Goal: Task Accomplishment & Management: Complete application form

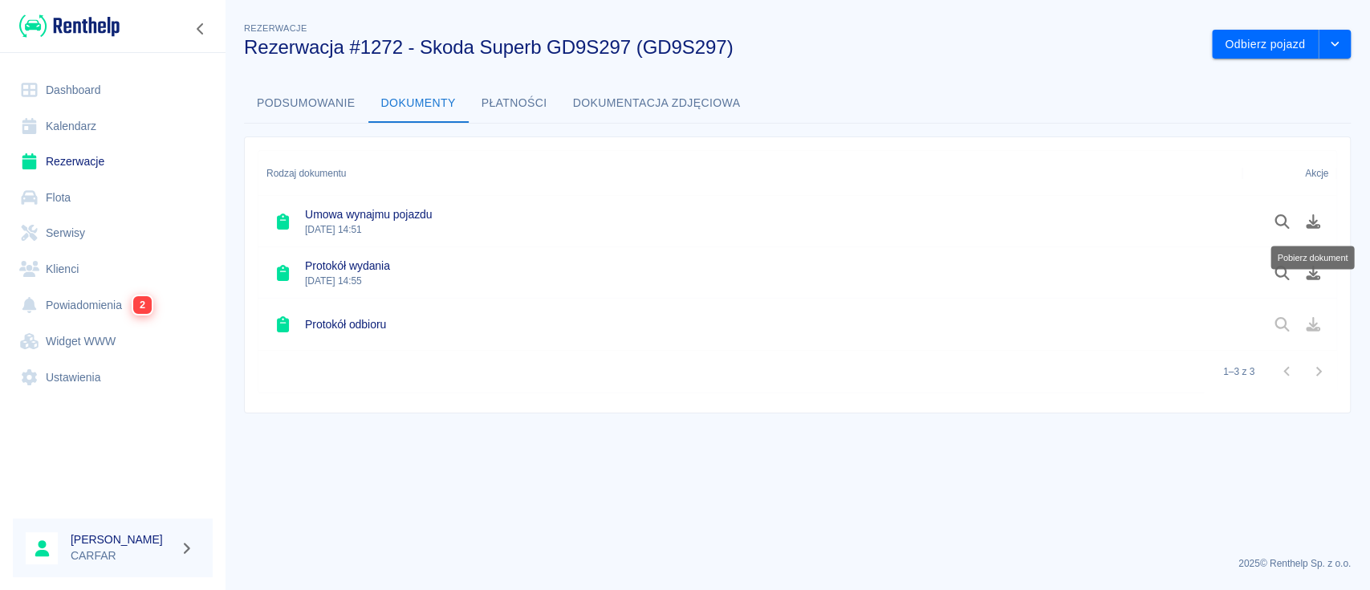
click at [66, 84] on link "Dashboard" at bounding box center [113, 90] width 200 height 36
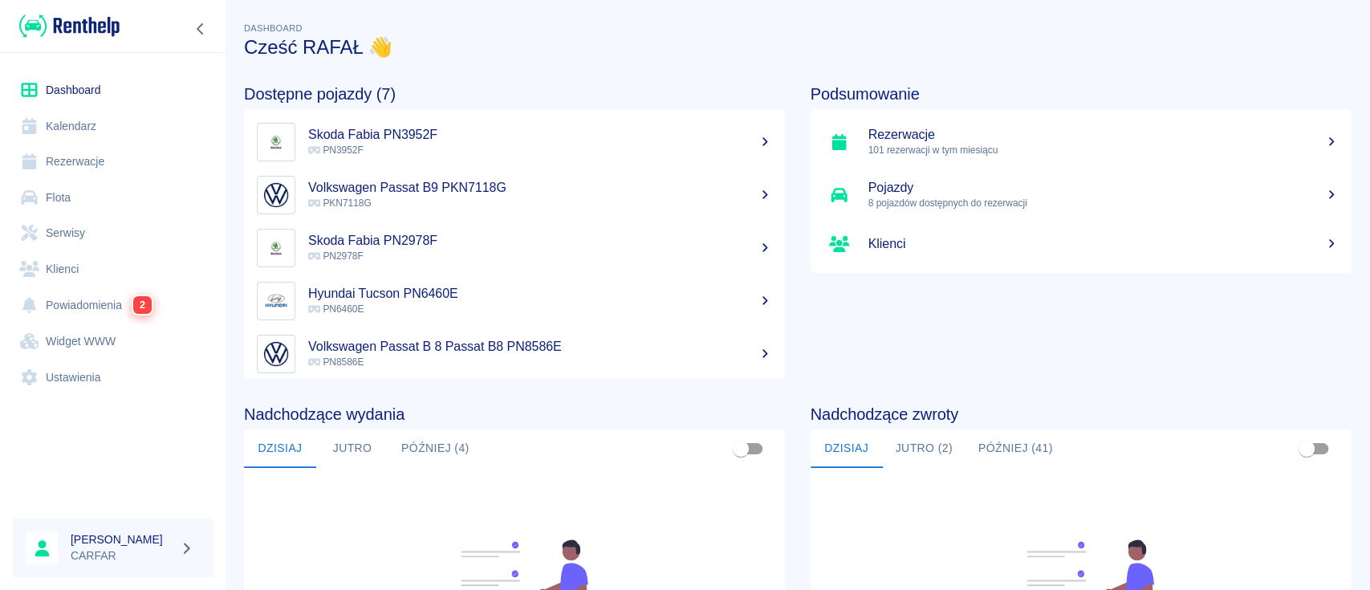
click at [96, 279] on link "Klienci" at bounding box center [113, 269] width 200 height 36
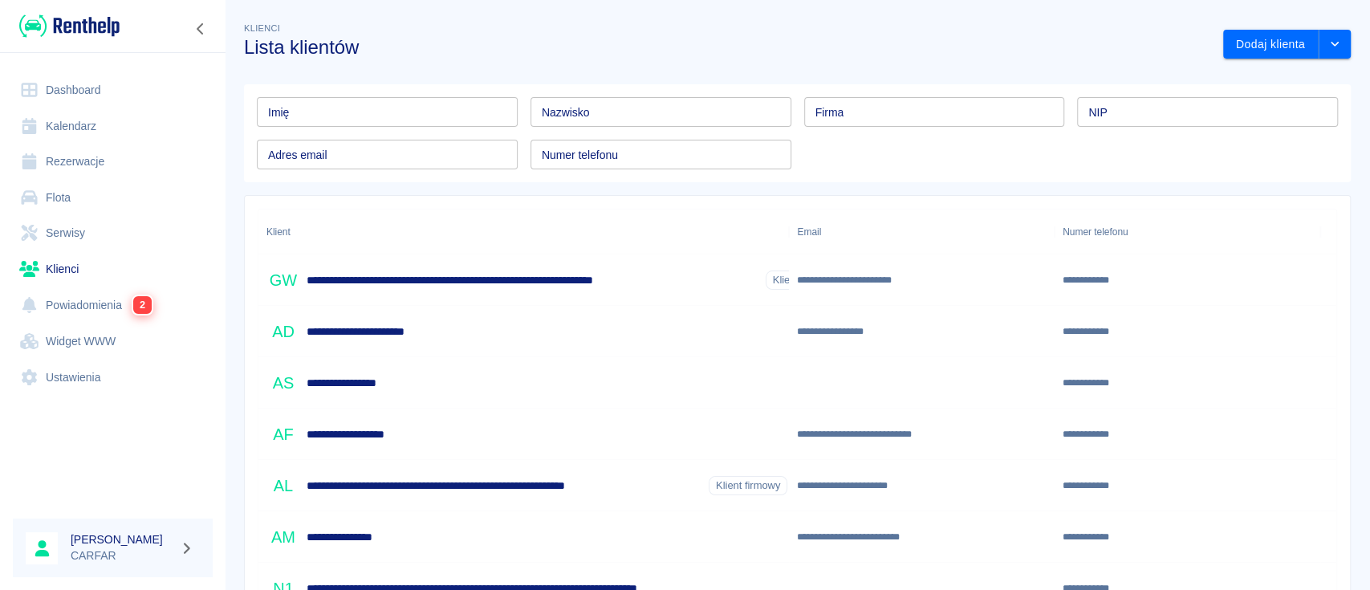
click at [431, 109] on input "Imię" at bounding box center [387, 112] width 261 height 30
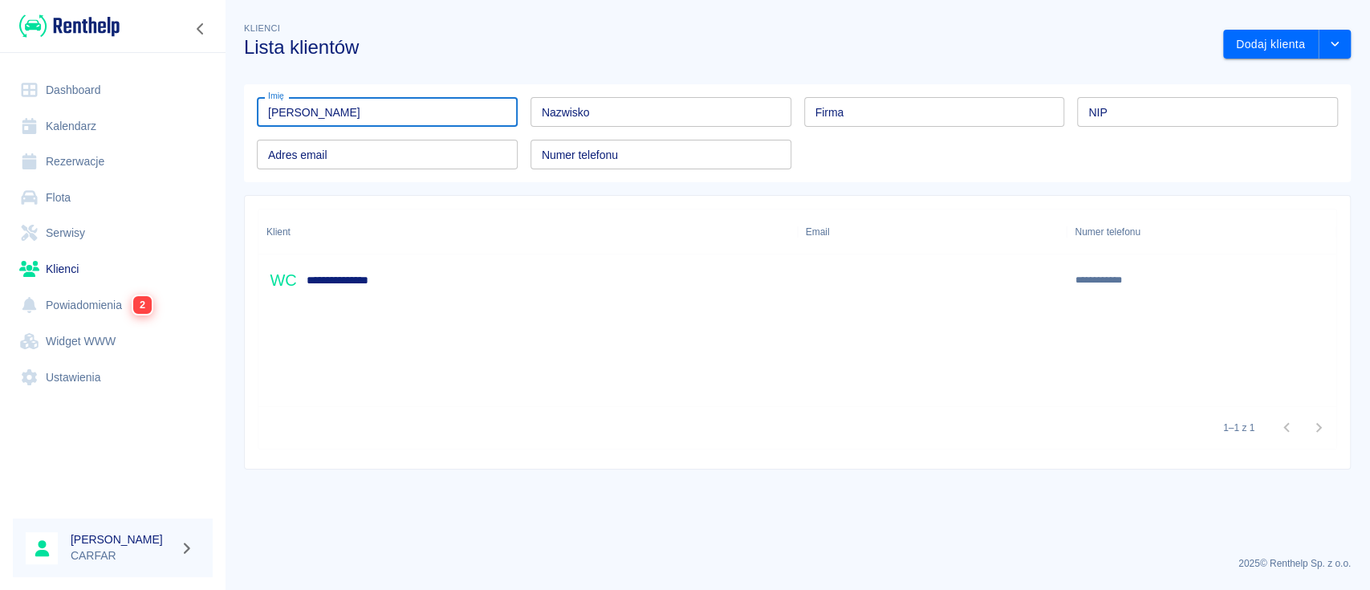
type input "[PERSON_NAME]"
click at [441, 270] on div "**********" at bounding box center [527, 279] width 539 height 51
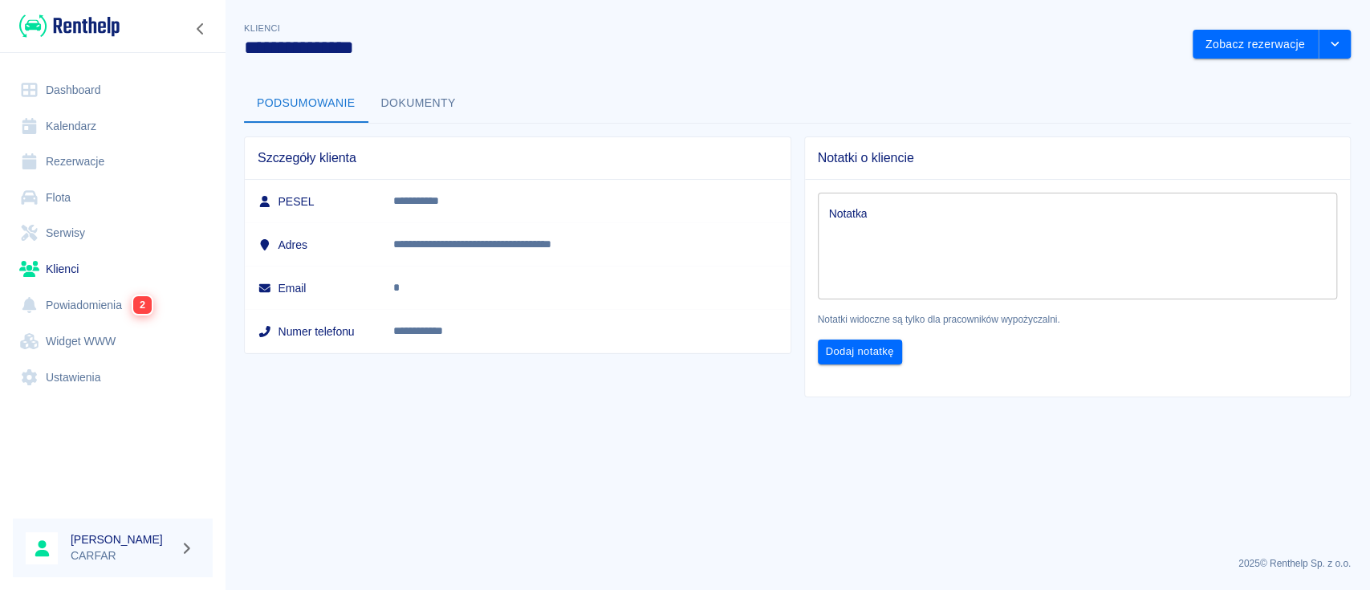
click at [410, 110] on button "Dokumenty" at bounding box center [418, 103] width 100 height 39
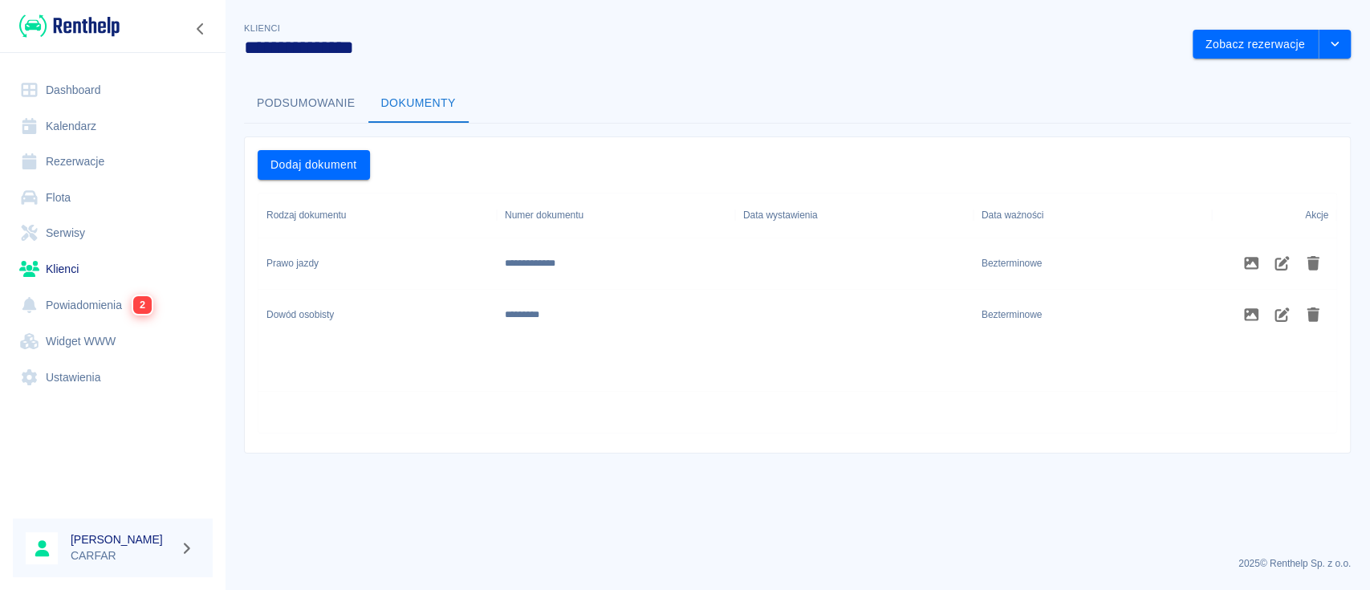
click at [311, 104] on button "Podsumowanie" at bounding box center [306, 103] width 124 height 39
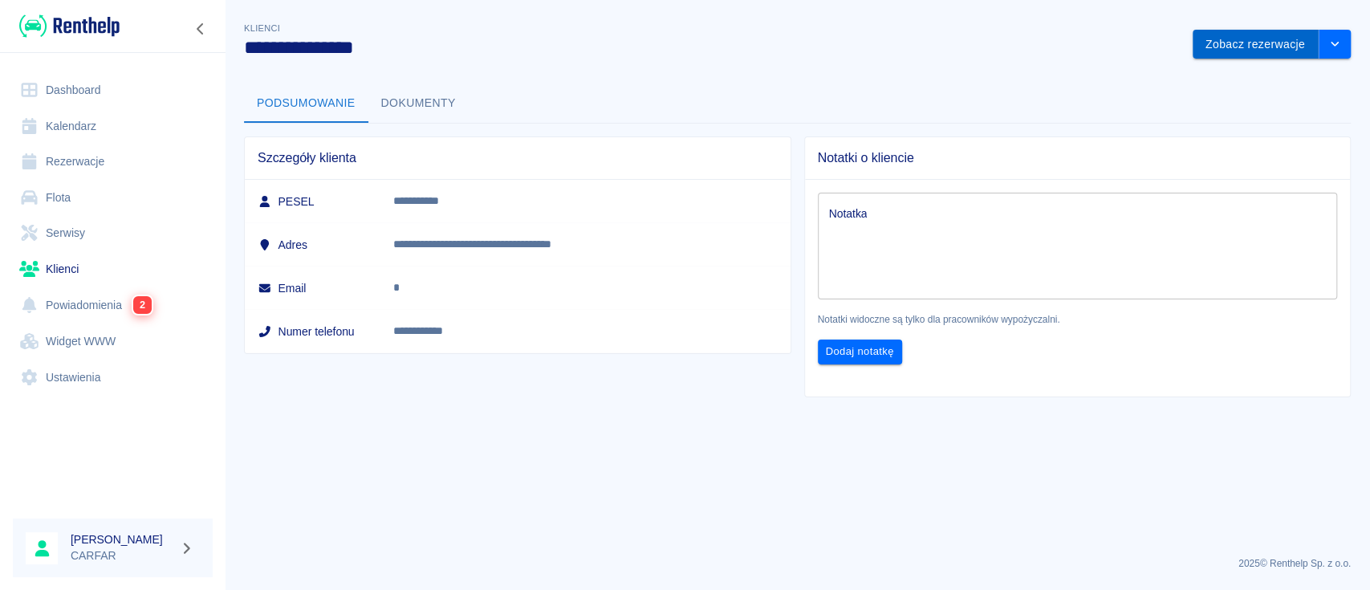
click at [1277, 30] on button "Zobacz rezerwacje" at bounding box center [1256, 45] width 126 height 30
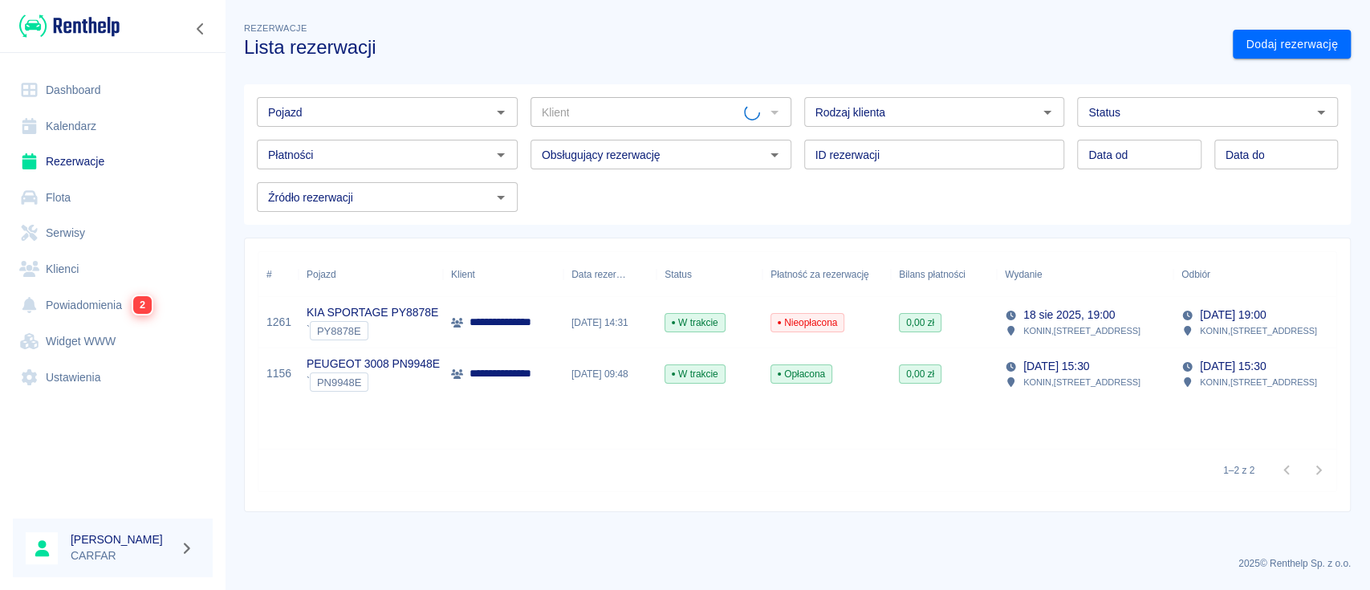
type input "[PERSON_NAME] ([PHONE_NUMBER])"
click at [553, 368] on p "**********" at bounding box center [520, 373] width 101 height 17
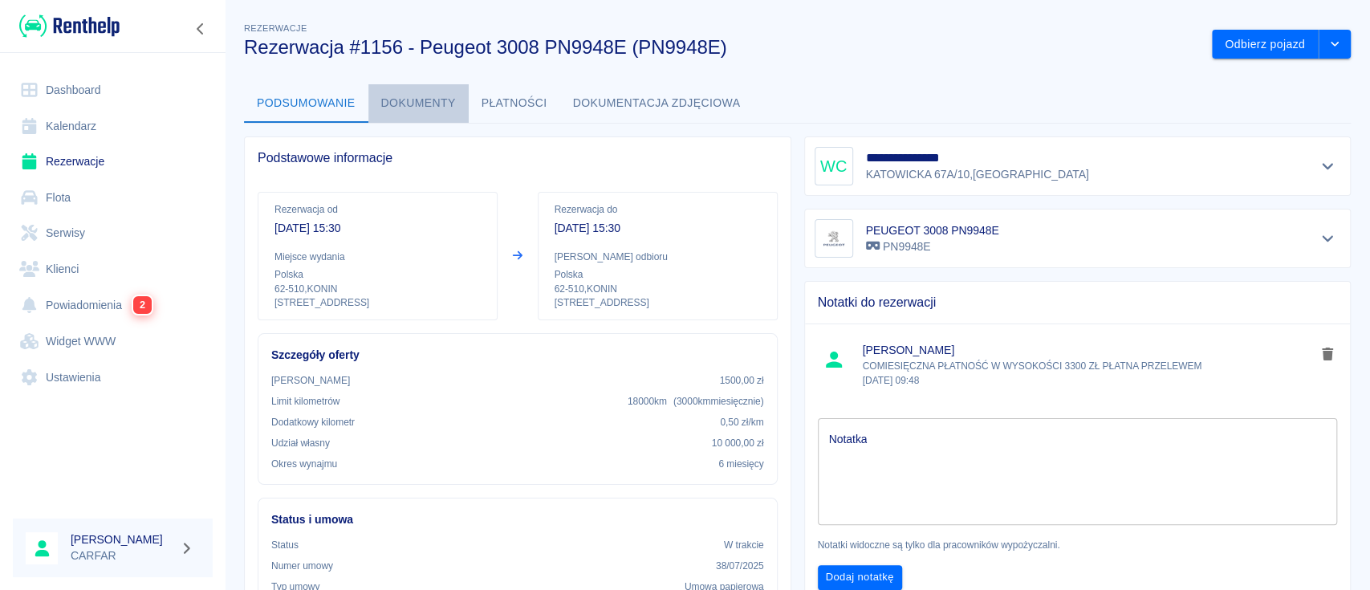
click at [431, 103] on button "Dokumenty" at bounding box center [418, 103] width 100 height 39
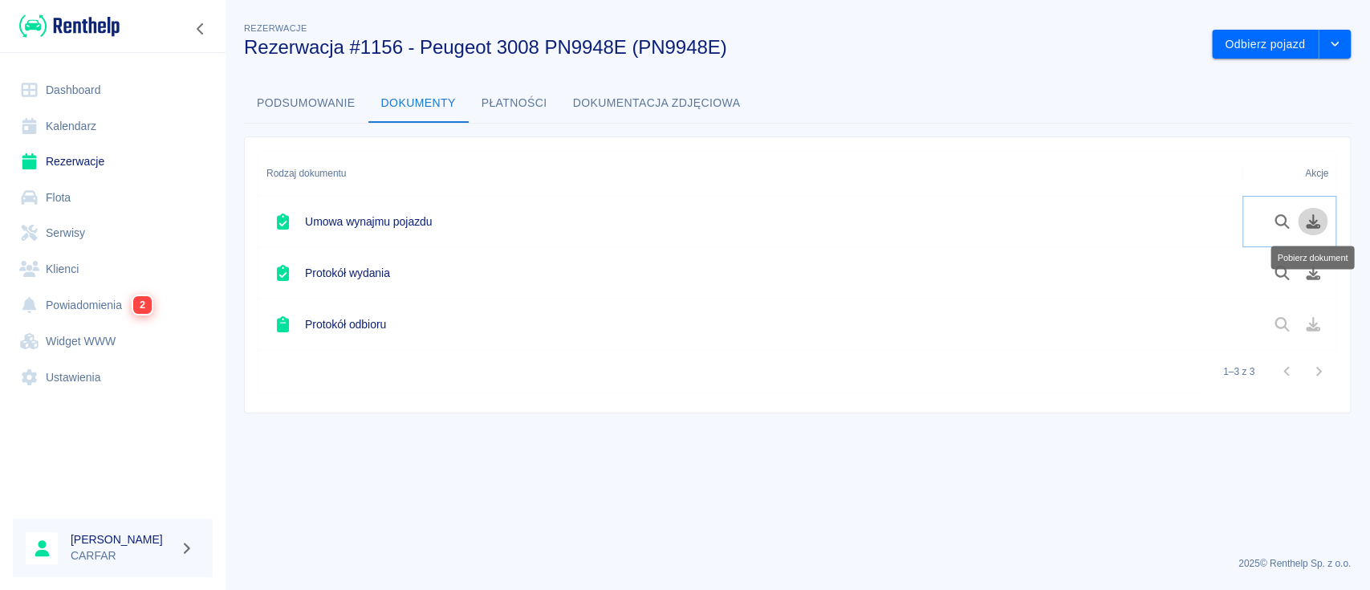
click at [1316, 222] on icon "Pobierz dokument" at bounding box center [1313, 221] width 18 height 14
click at [1310, 274] on icon "Pobierz dokument" at bounding box center [1313, 273] width 18 height 14
click at [80, 86] on link "Dashboard" at bounding box center [113, 90] width 200 height 36
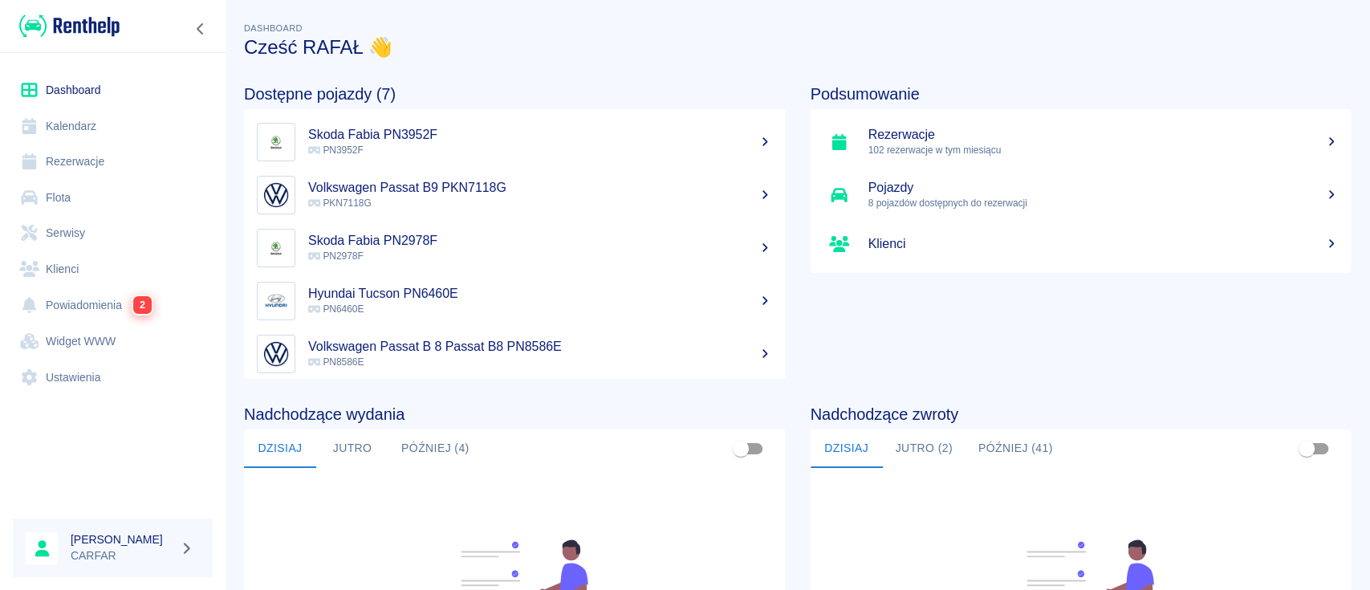
scroll to position [246, 0]
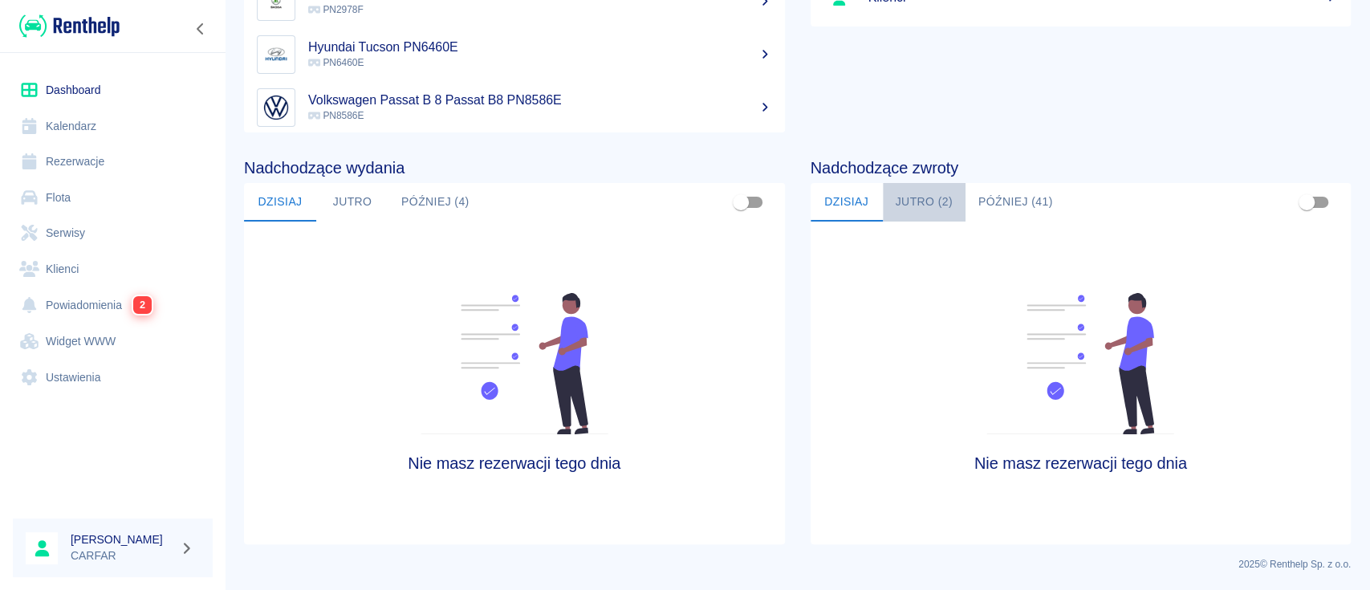
click at [895, 208] on button "Jutro (2)" at bounding box center [924, 202] width 83 height 39
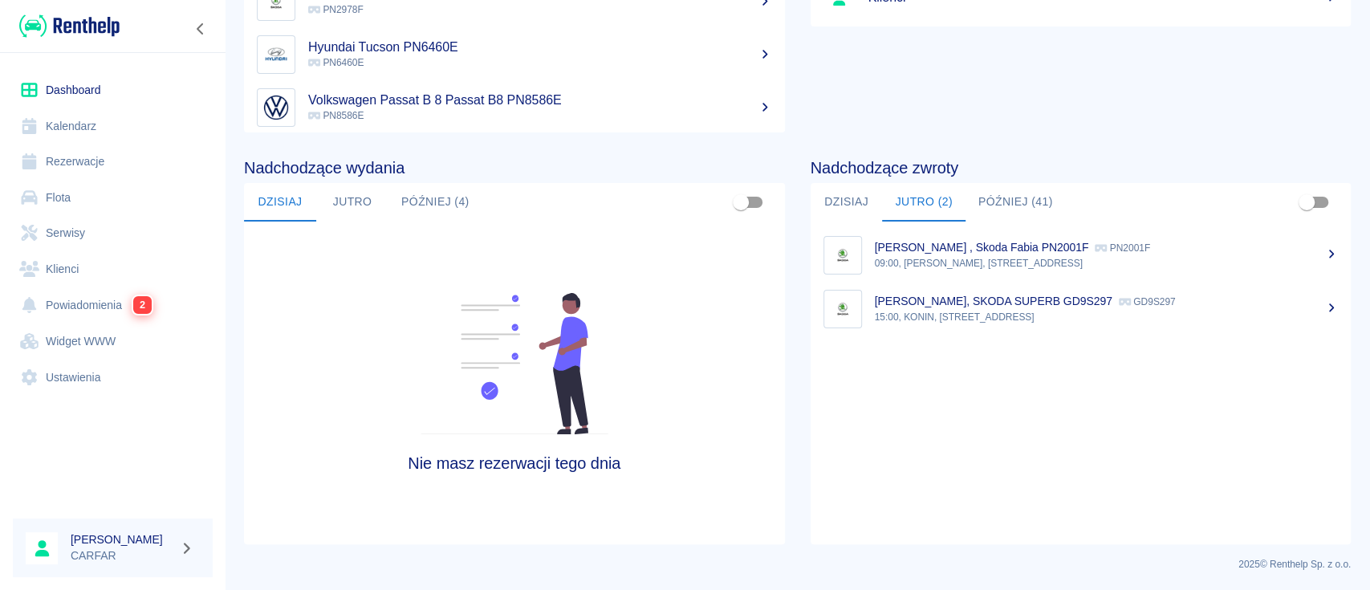
click at [943, 259] on p "09:00, [PERSON_NAME], [STREET_ADDRESS]" at bounding box center [1107, 263] width 464 height 14
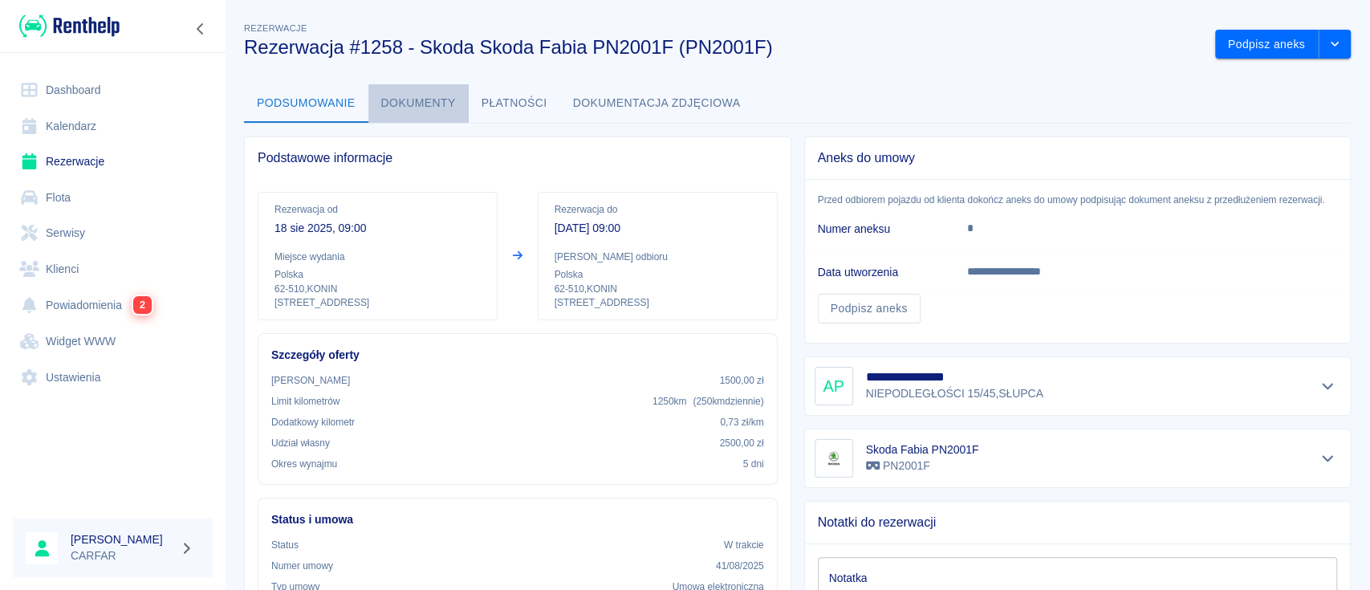
click at [415, 87] on button "Dokumenty" at bounding box center [418, 103] width 100 height 39
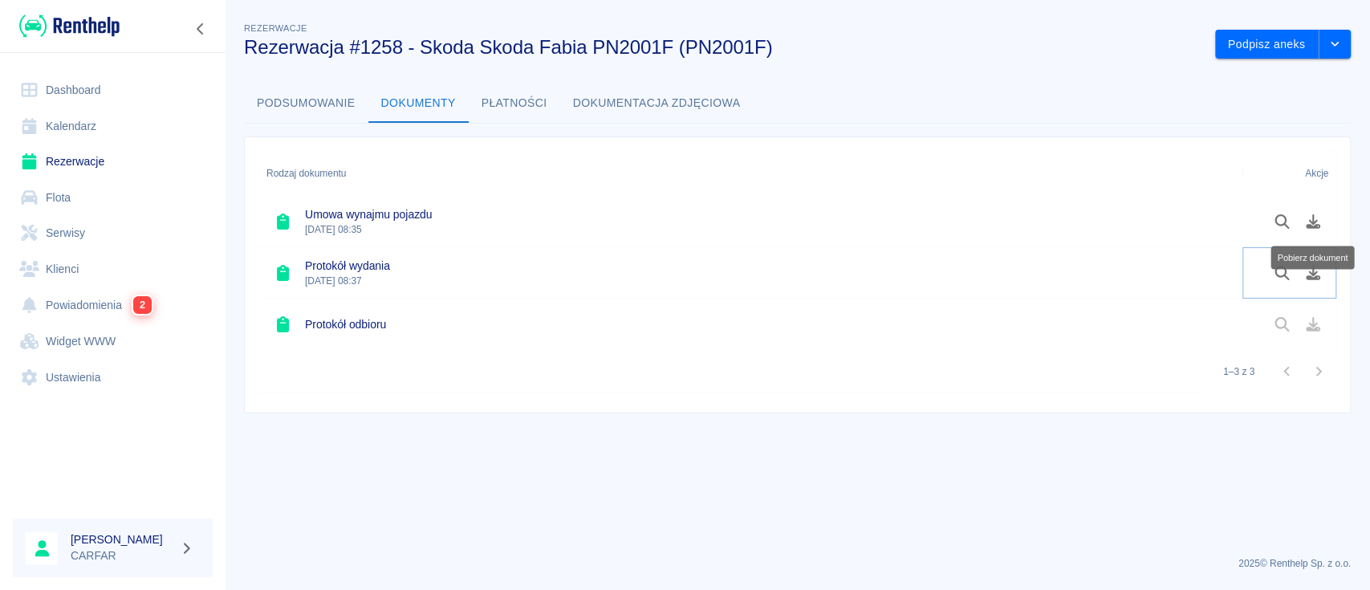
click at [1316, 271] on icon "Pobierz dokument" at bounding box center [1313, 273] width 14 height 14
click at [1314, 222] on icon "Pobierz dokument" at bounding box center [1313, 221] width 14 height 14
click at [512, 102] on button "Płatności" at bounding box center [515, 103] width 92 height 39
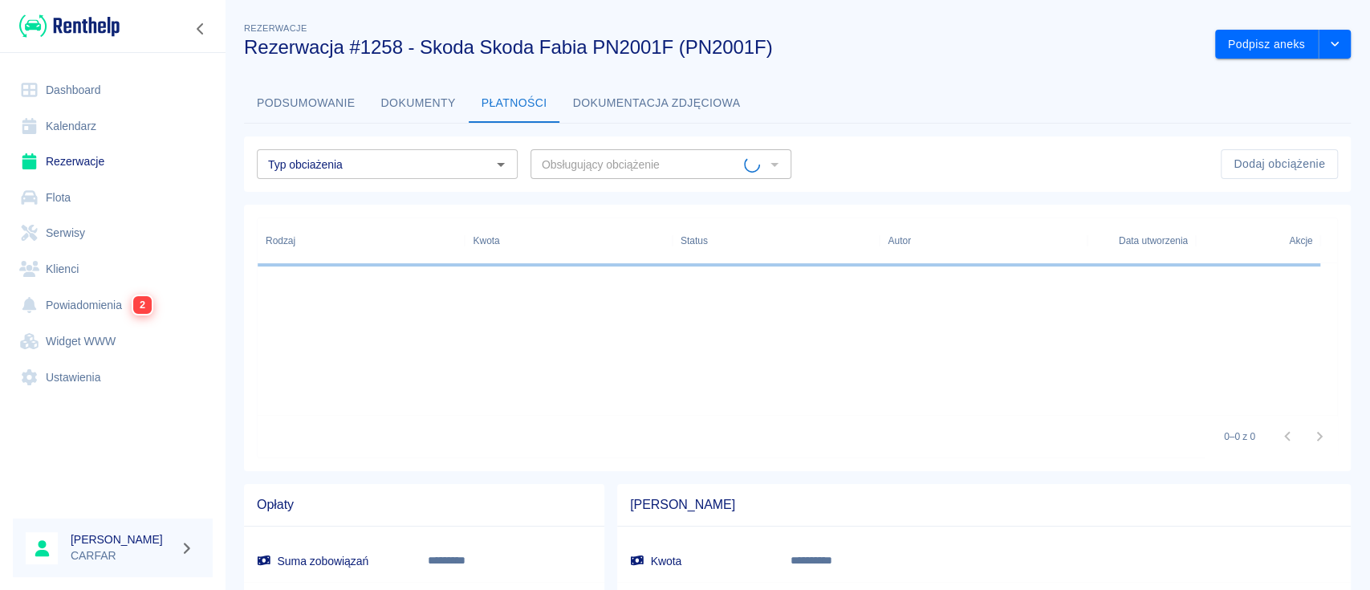
click at [633, 93] on button "Dokumentacja zdjęciowa" at bounding box center [656, 103] width 193 height 39
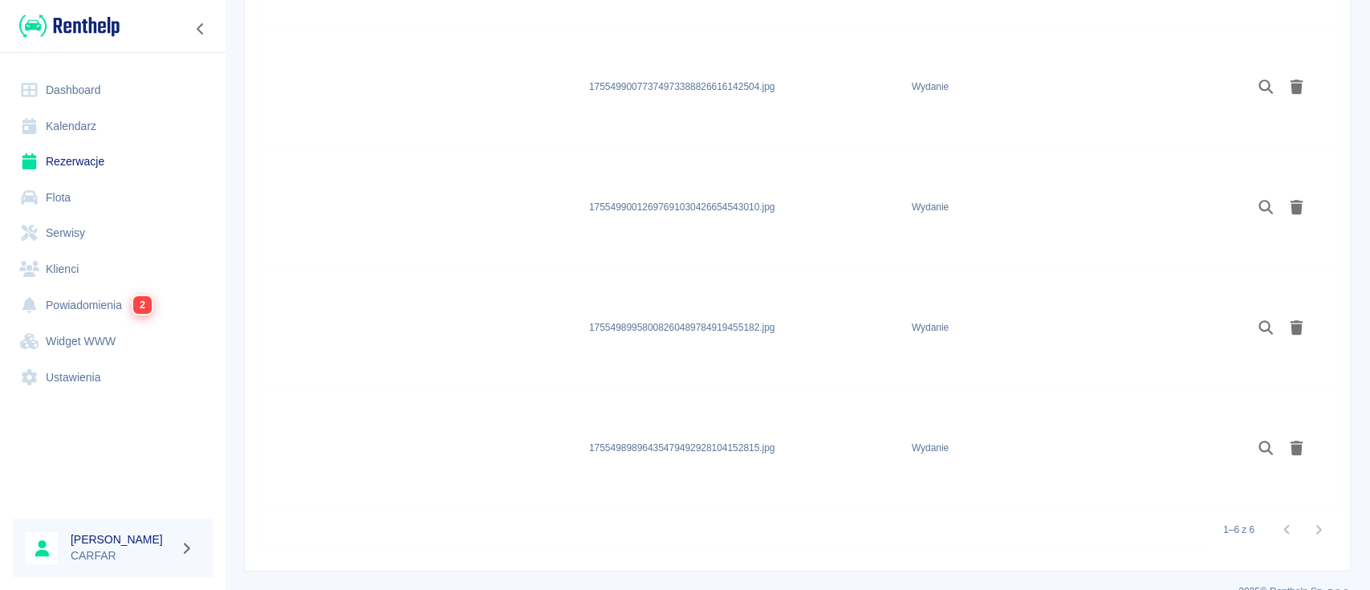
scroll to position [506, 0]
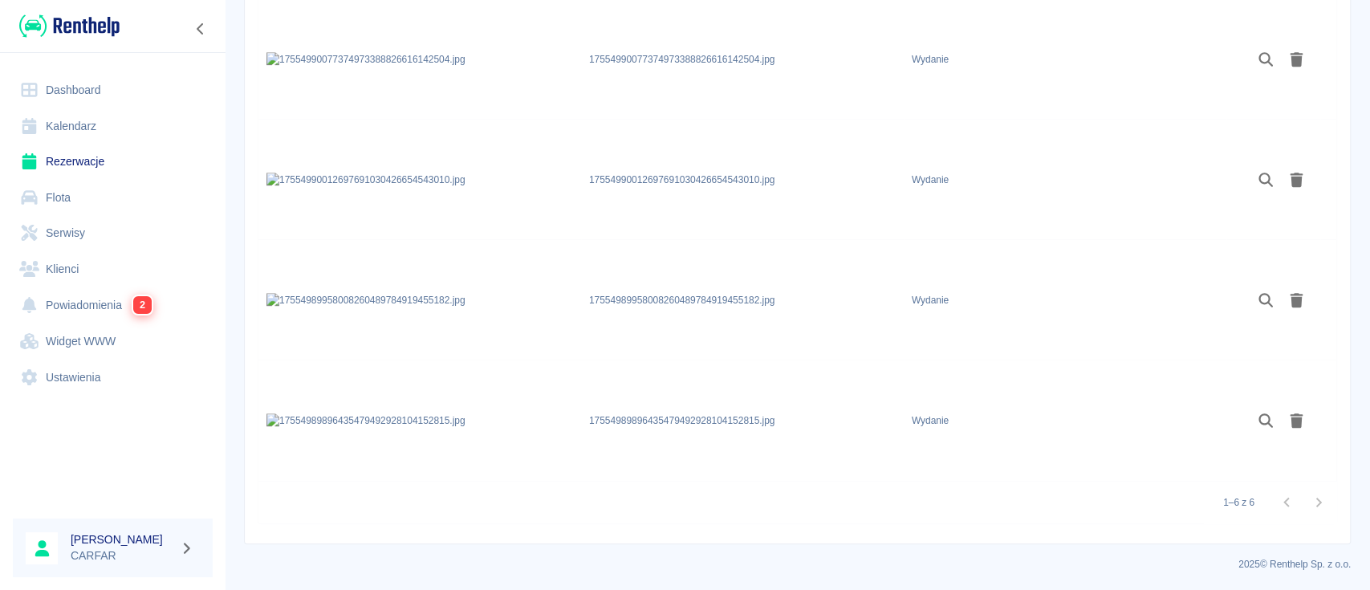
click at [323, 414] on img at bounding box center [365, 420] width 198 height 14
click at [1261, 414] on icon "Podgląd" at bounding box center [1266, 420] width 14 height 14
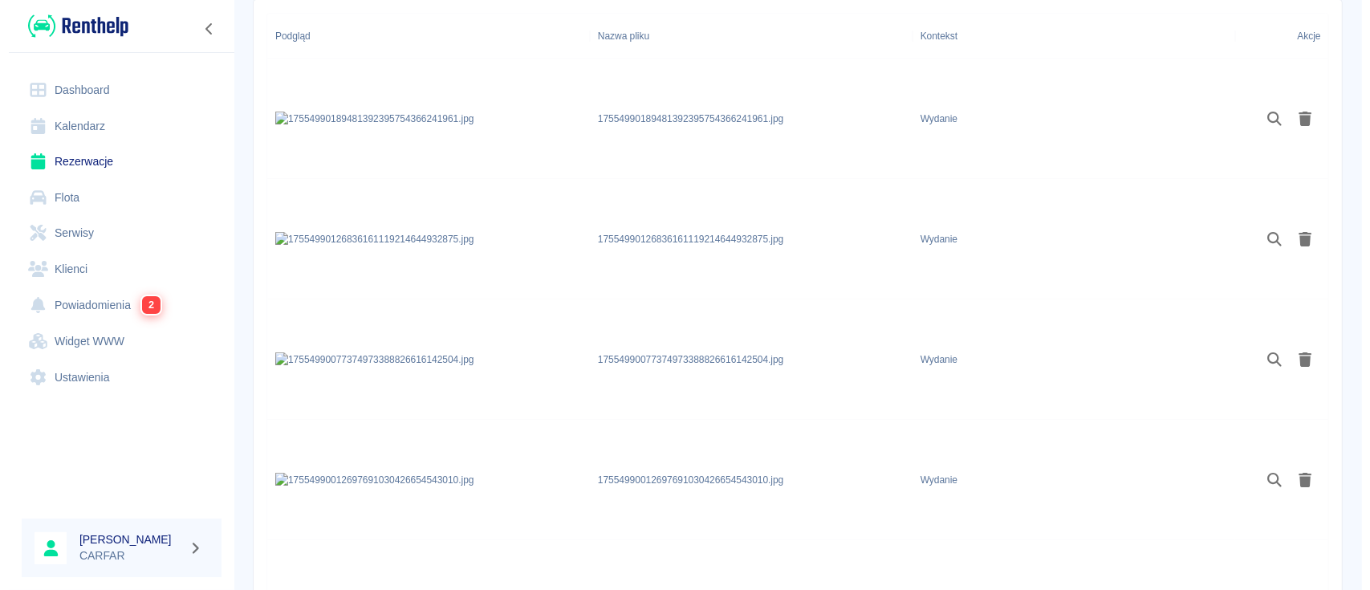
scroll to position [77, 0]
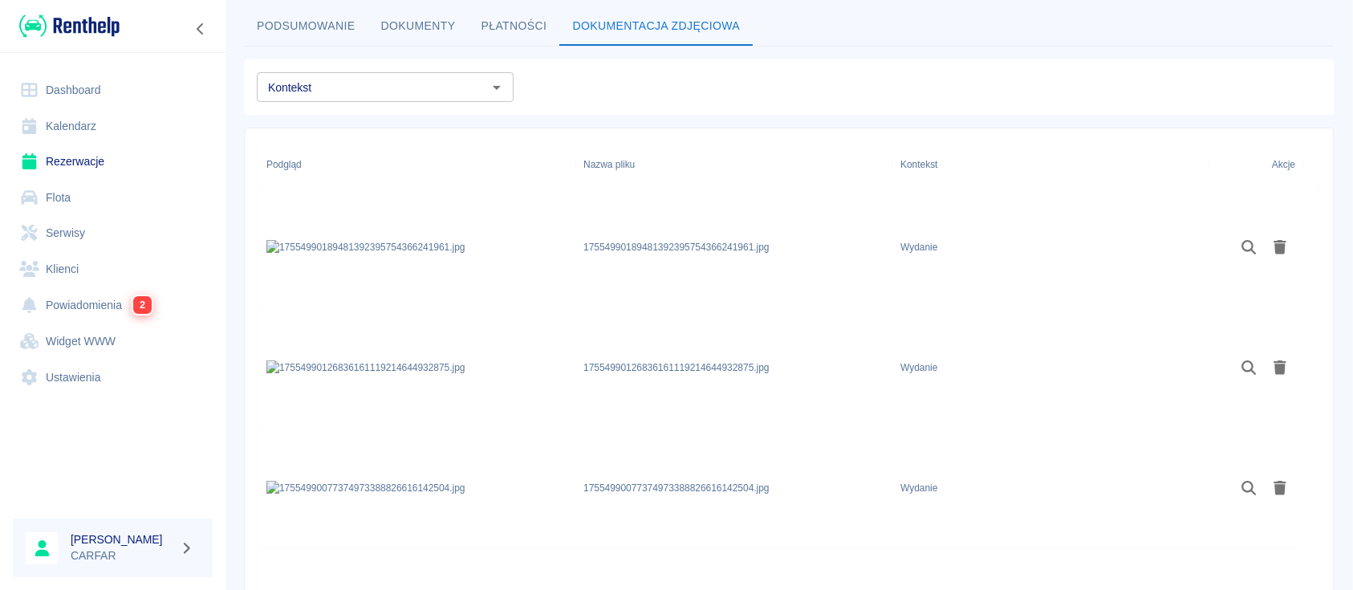
click at [315, 29] on button "Podsumowanie" at bounding box center [306, 26] width 124 height 39
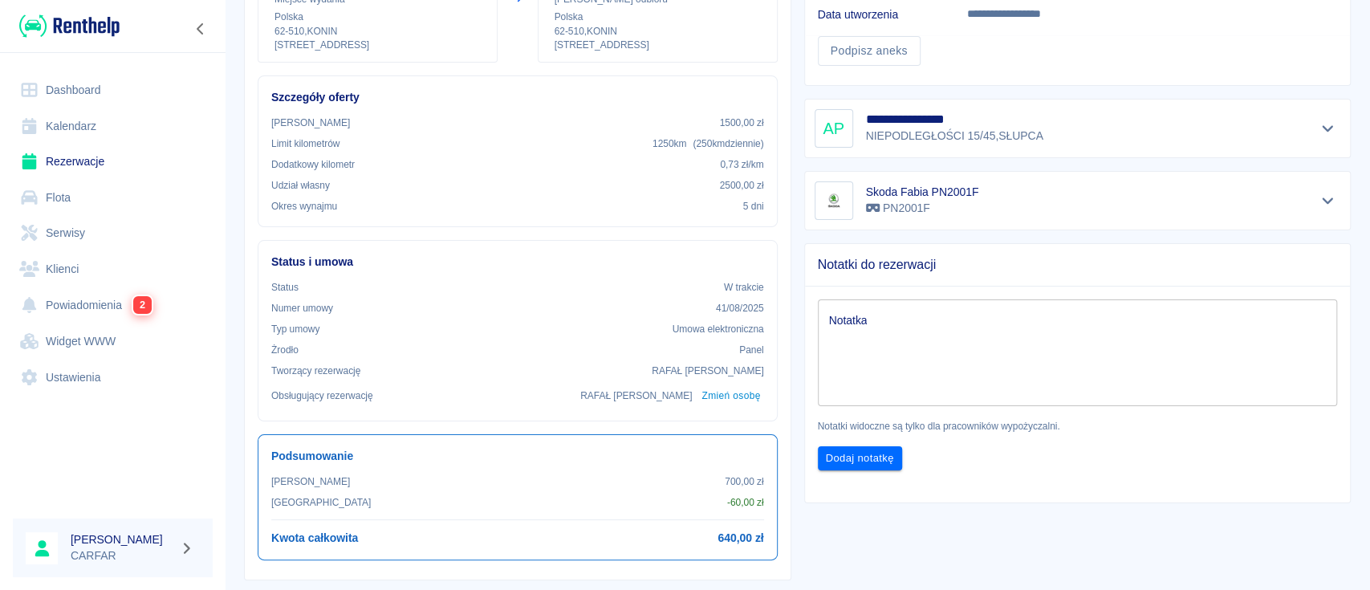
scroll to position [291, 0]
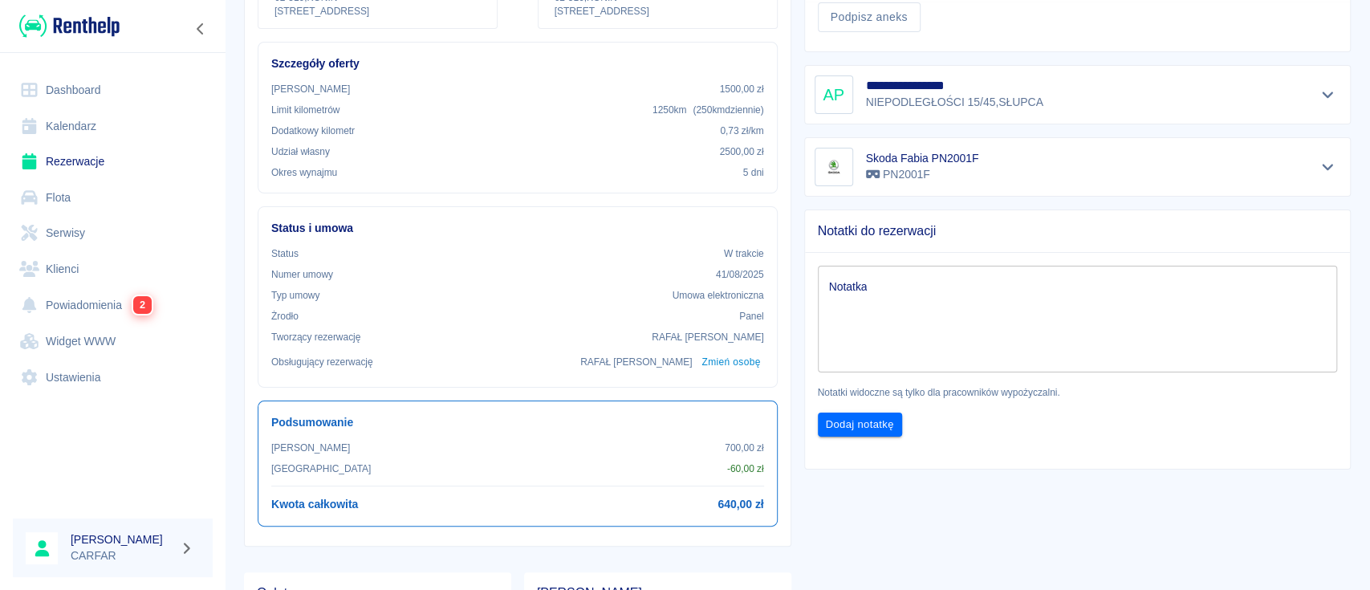
click at [78, 80] on link "Dashboard" at bounding box center [113, 90] width 200 height 36
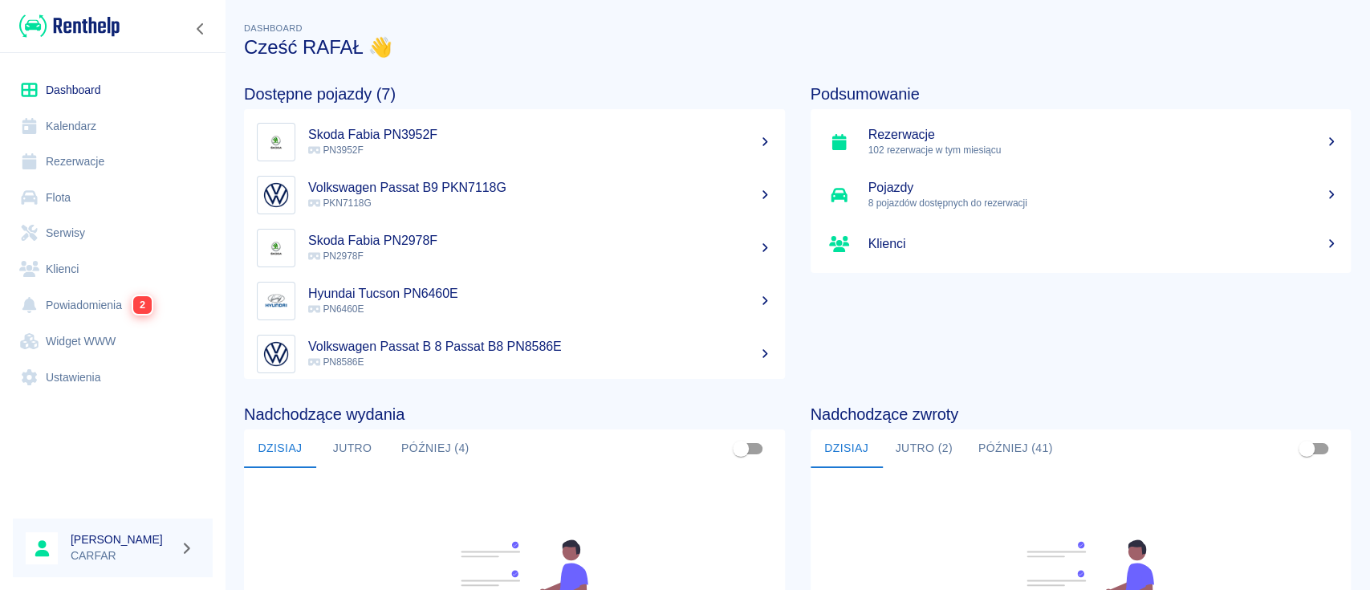
click at [103, 92] on link "Dashboard" at bounding box center [113, 90] width 200 height 36
click at [93, 165] on link "Rezerwacje" at bounding box center [113, 162] width 200 height 36
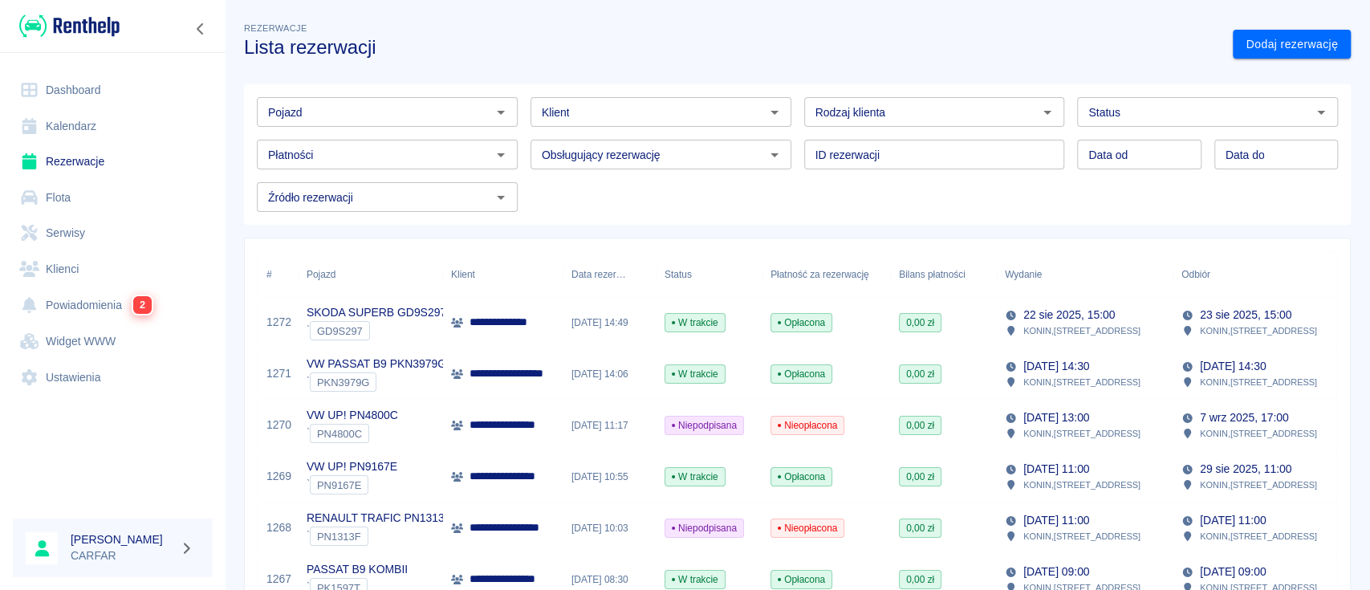
click at [100, 94] on link "Dashboard" at bounding box center [113, 90] width 200 height 36
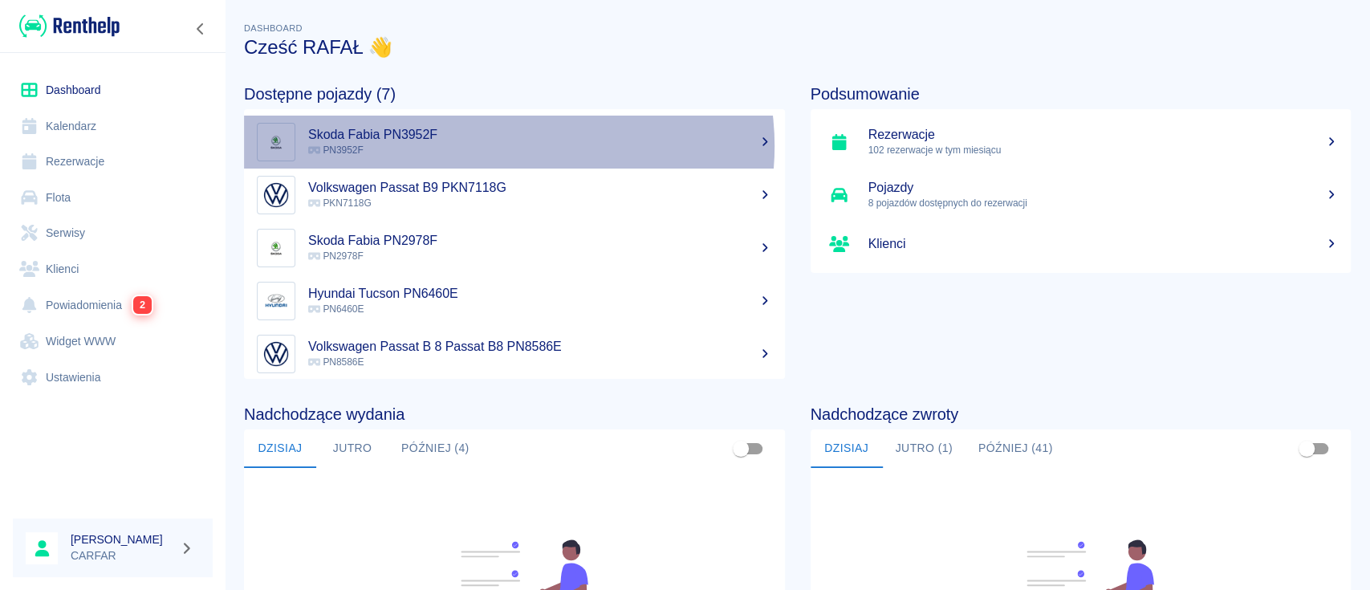
click at [508, 146] on p "PN3952F" at bounding box center [540, 150] width 464 height 14
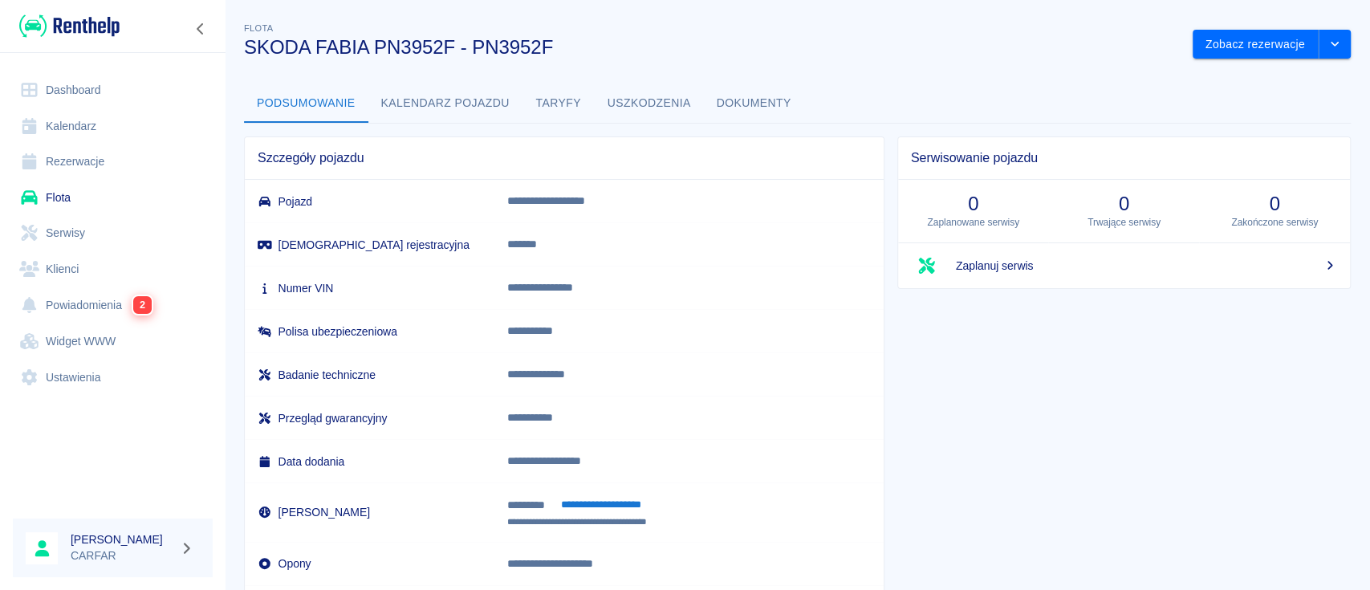
click at [1342, 48] on div "**********" at bounding box center [797, 318] width 1145 height 624
click at [1326, 47] on button "drop-down" at bounding box center [1335, 45] width 32 height 30
click at [1247, 45] on button "Zobacz rezerwacje" at bounding box center [1256, 45] width 126 height 30
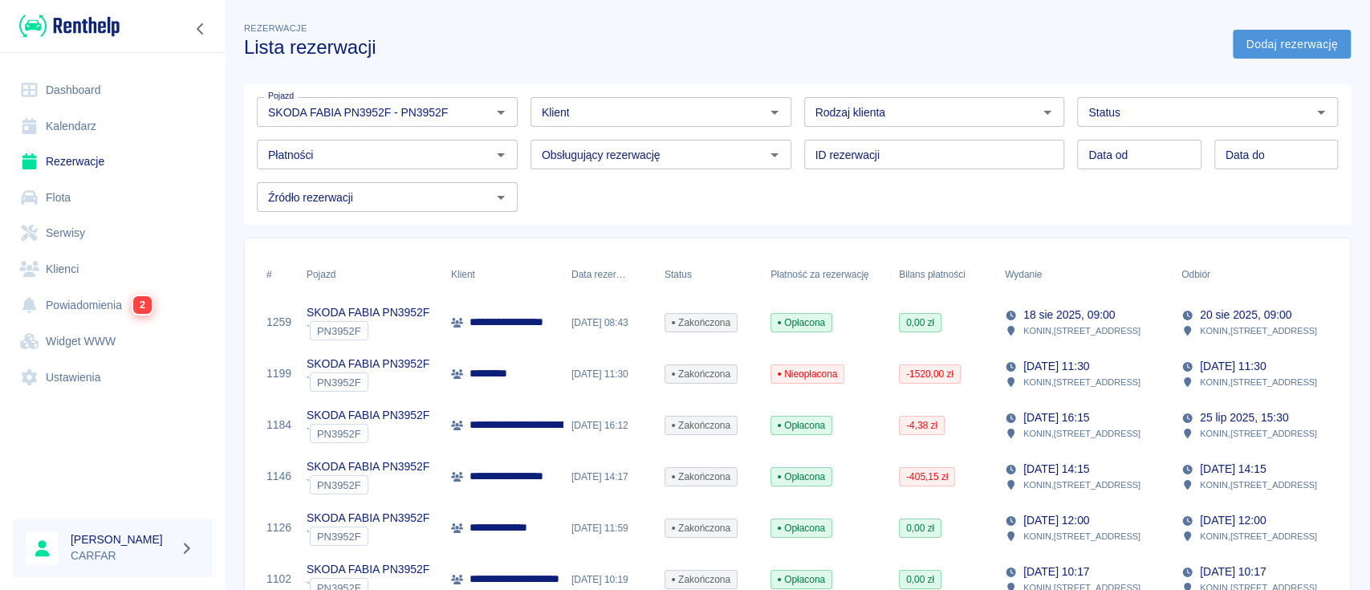
click at [1283, 46] on link "Dodaj rezerwację" at bounding box center [1292, 45] width 118 height 30
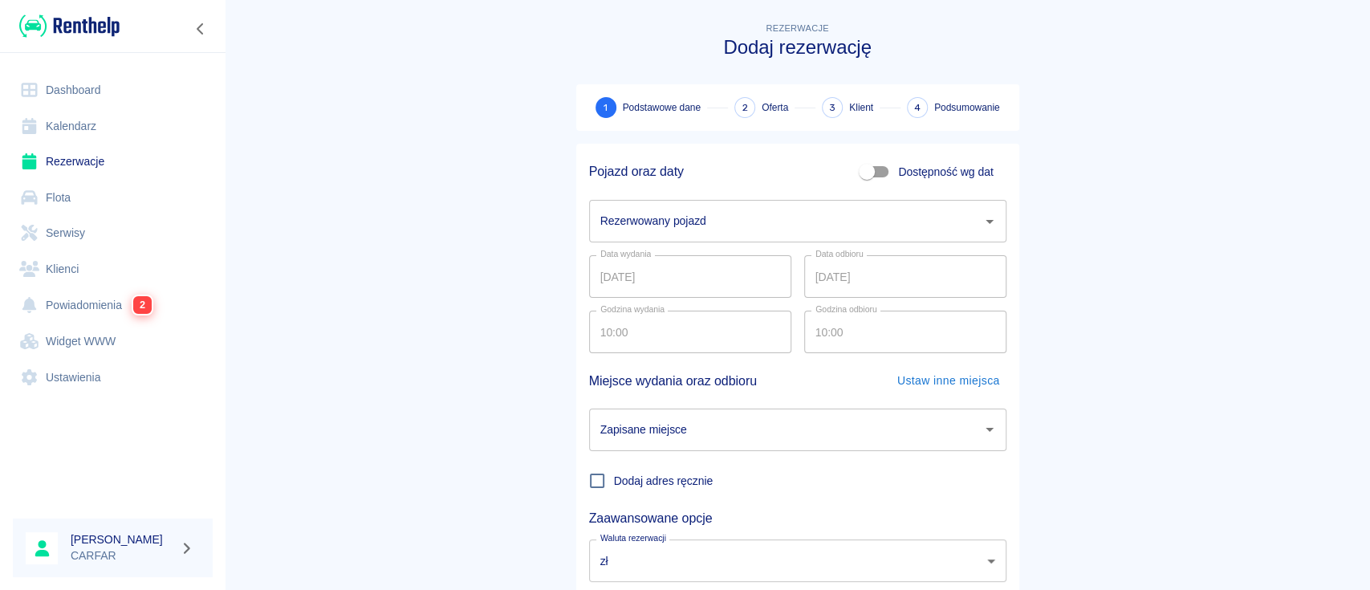
click at [730, 223] on input "Rezerwowany pojazd" at bounding box center [785, 221] width 379 height 28
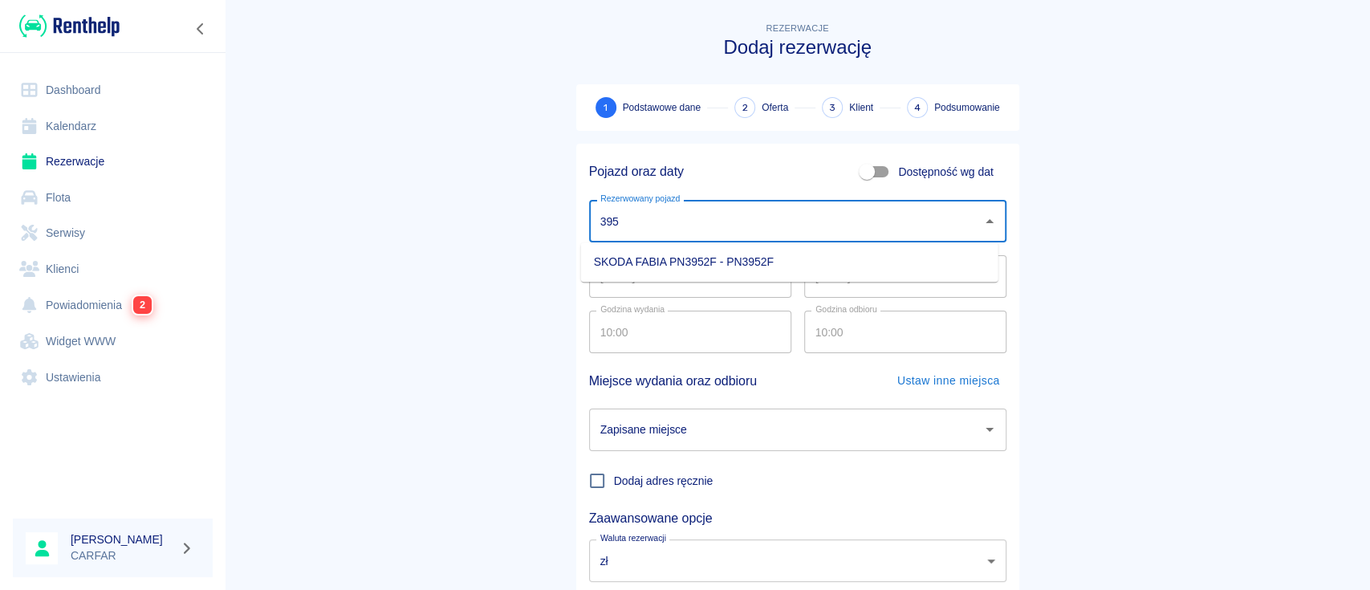
click at [718, 257] on li "SKODA FABIA PN3952F - PN3952F" at bounding box center [789, 262] width 417 height 26
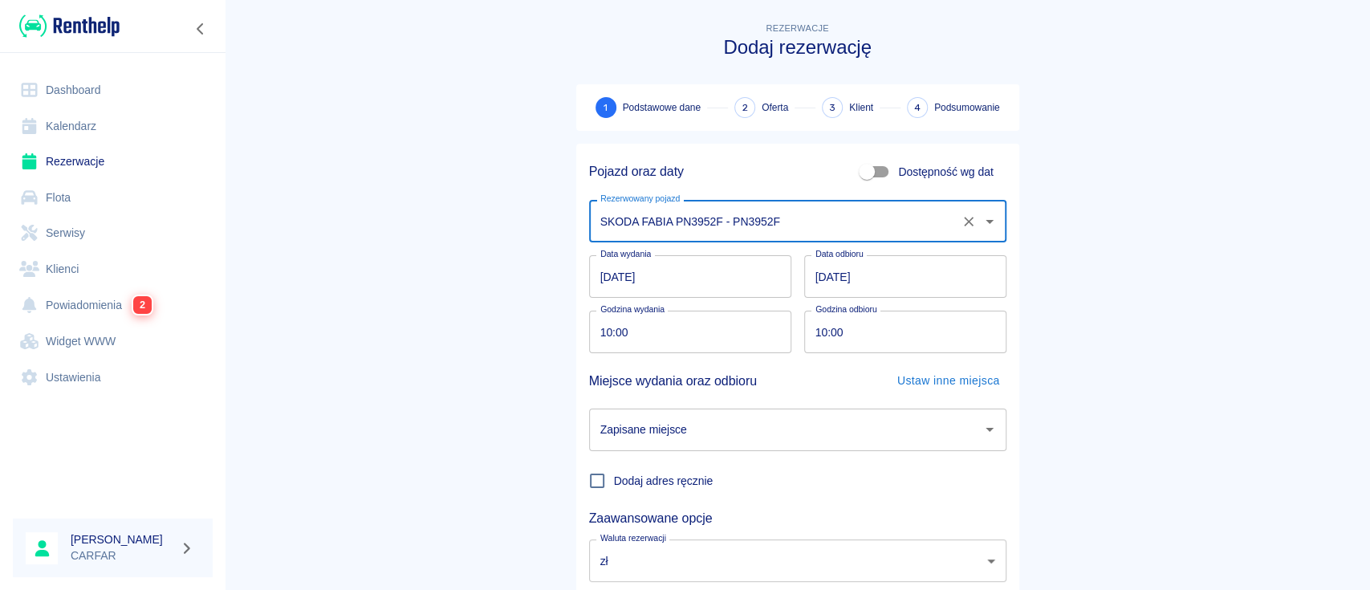
type input "SKODA FABIA PN3952F - PN3952F"
click at [821, 278] on input "[DATE]" at bounding box center [905, 276] width 202 height 43
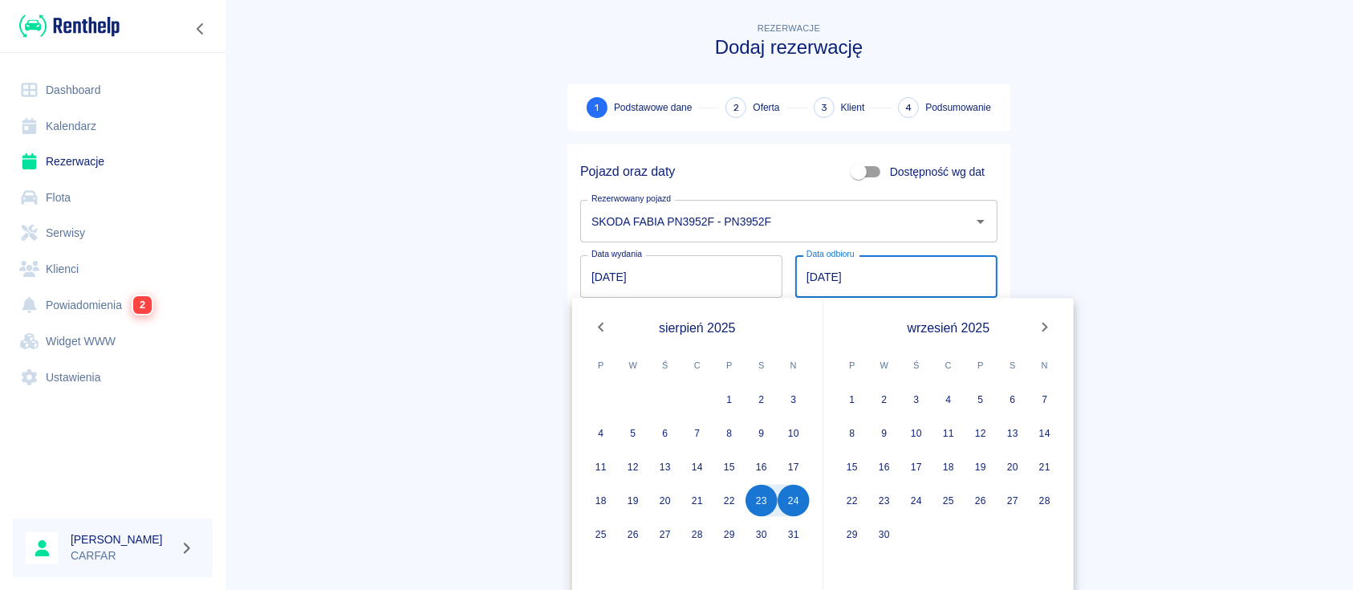
click at [803, 273] on input "[DATE]" at bounding box center [896, 276] width 202 height 43
click at [598, 531] on button "25" at bounding box center [601, 535] width 32 height 32
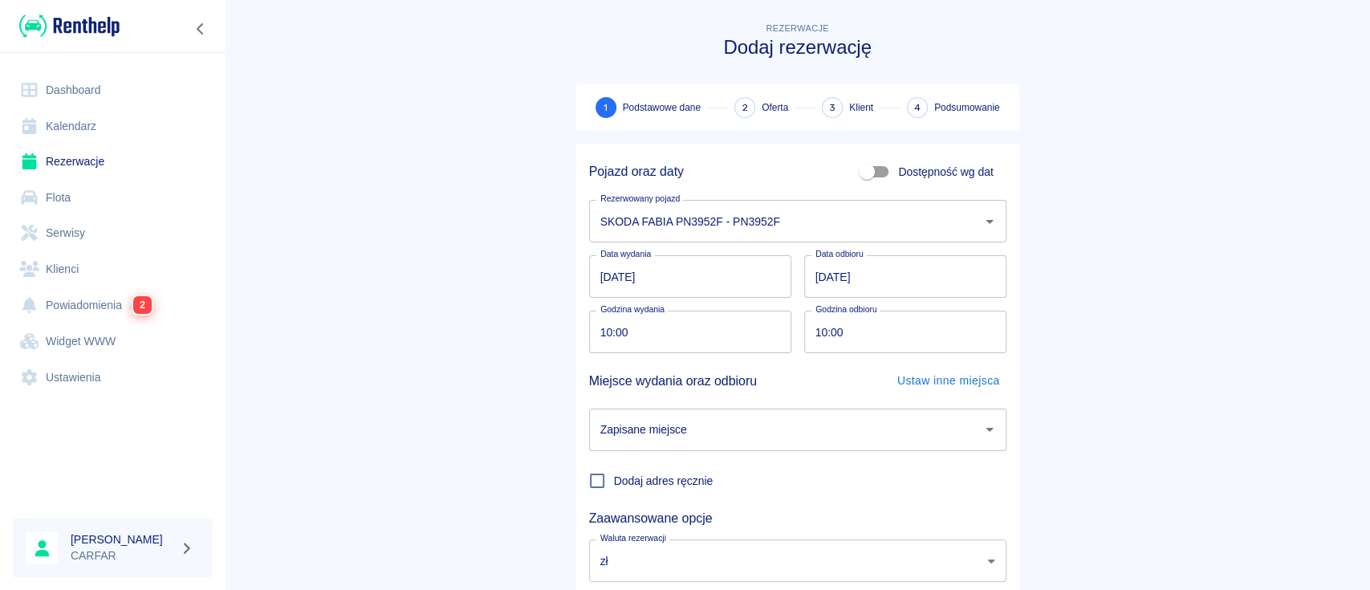
click at [812, 273] on input "[DATE]" at bounding box center [905, 276] width 202 height 43
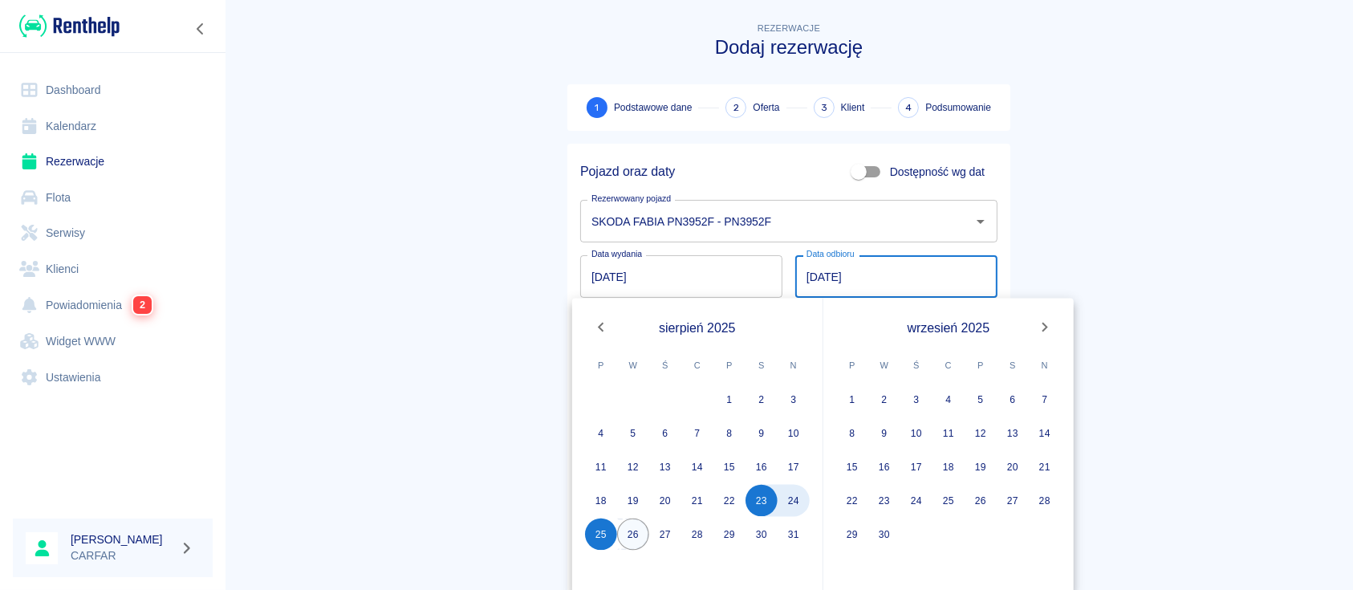
click at [633, 535] on button "26" at bounding box center [633, 535] width 32 height 32
type input "[DATE]"
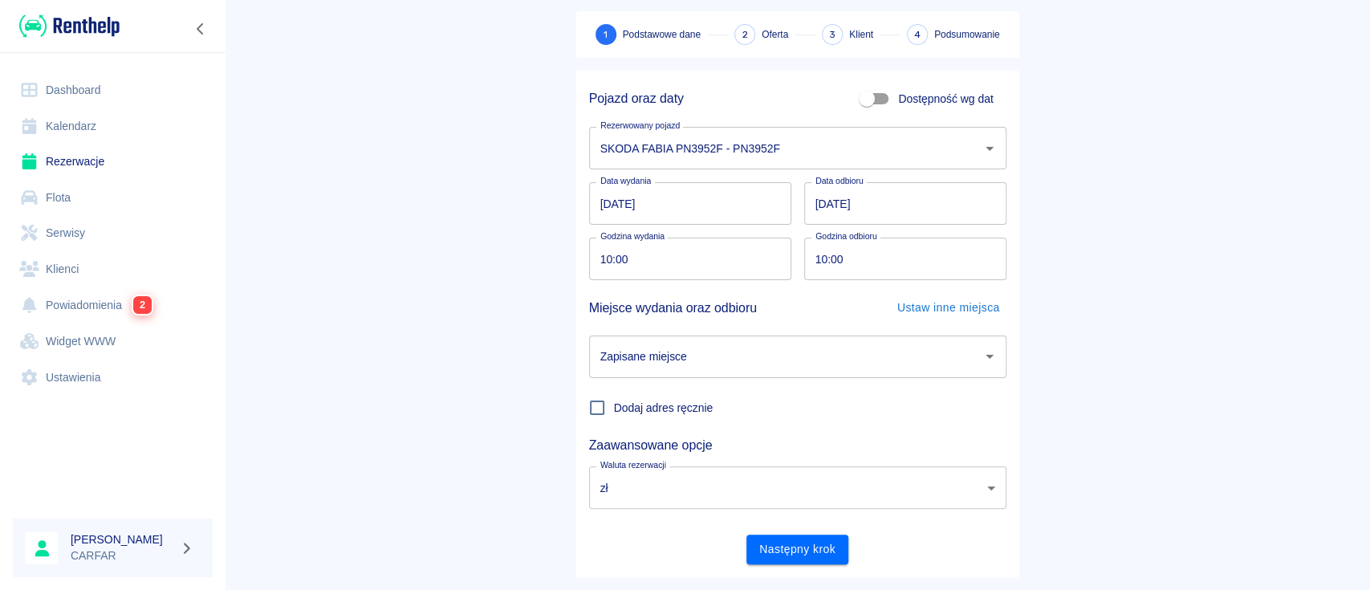
scroll to position [106, 0]
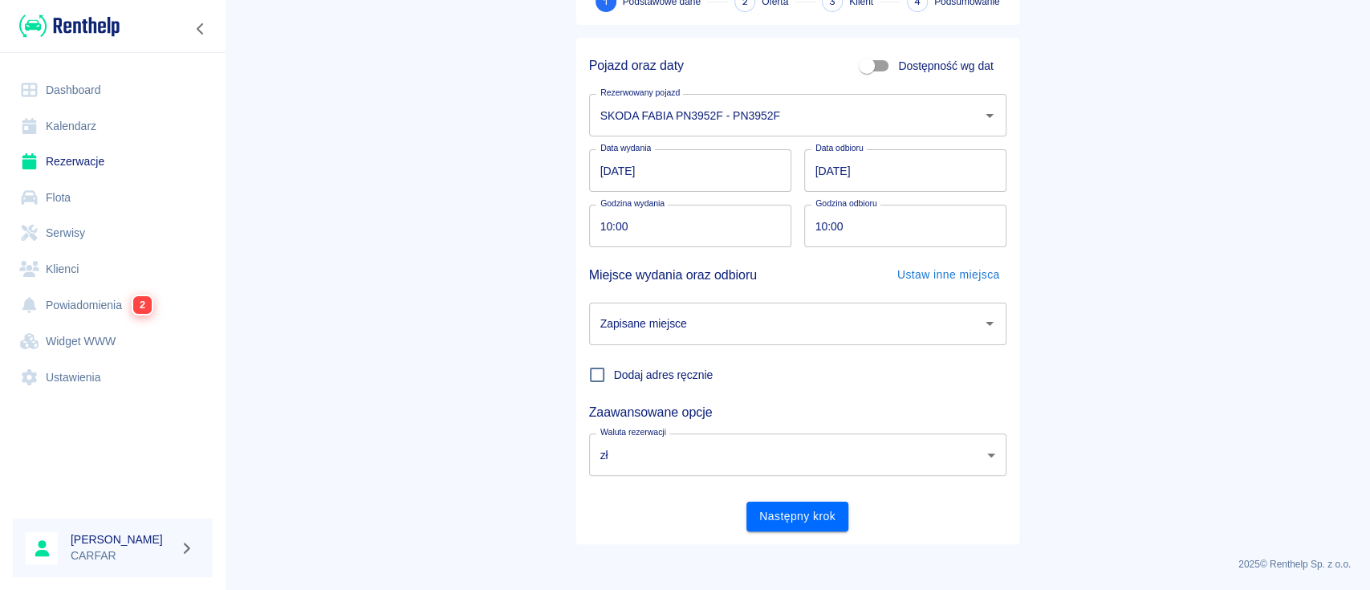
click at [732, 327] on input "Zapisane miejsce" at bounding box center [785, 324] width 379 height 28
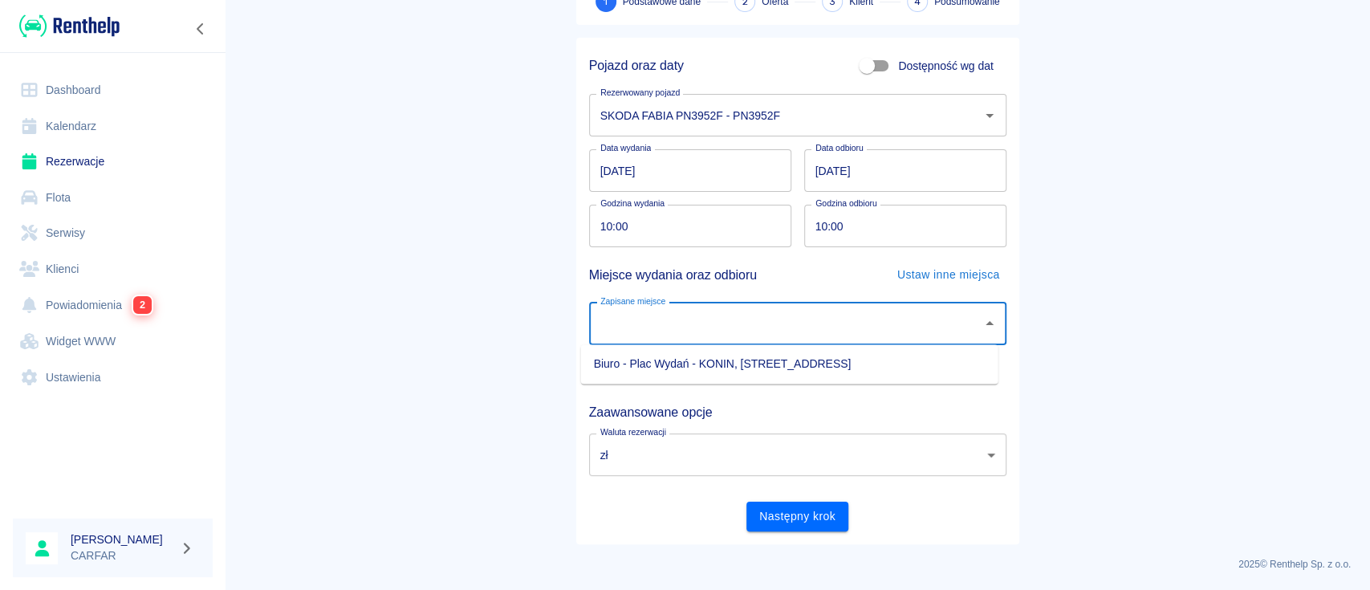
click at [717, 360] on li "Biuro - Plac Wydań - KONIN, [STREET_ADDRESS]" at bounding box center [789, 364] width 417 height 26
type input "Biuro - Plac Wydań - KONIN, [STREET_ADDRESS]"
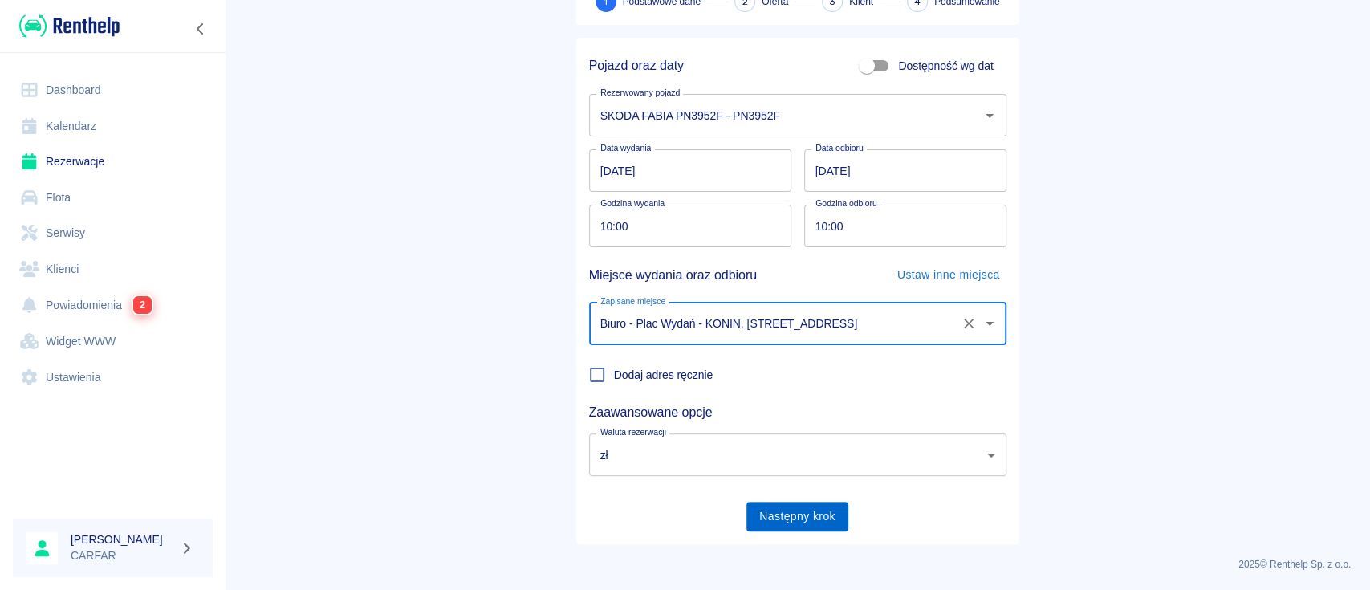
click at [767, 507] on button "Następny krok" at bounding box center [798, 517] width 102 height 30
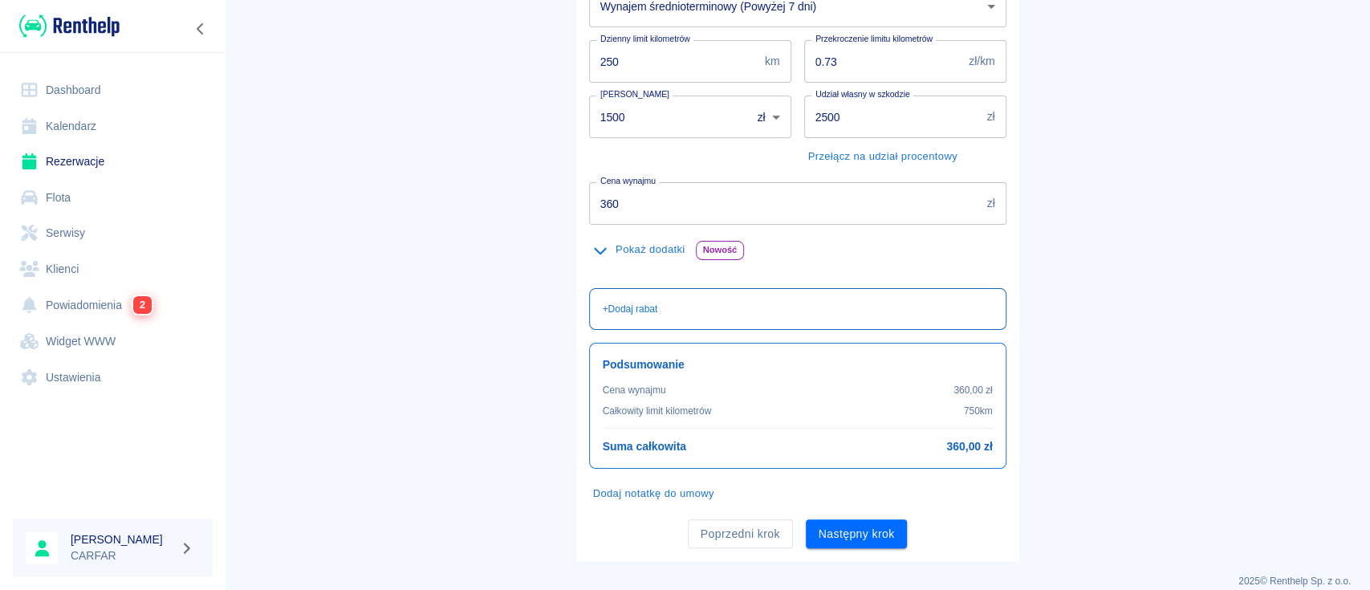
scroll to position [271, 0]
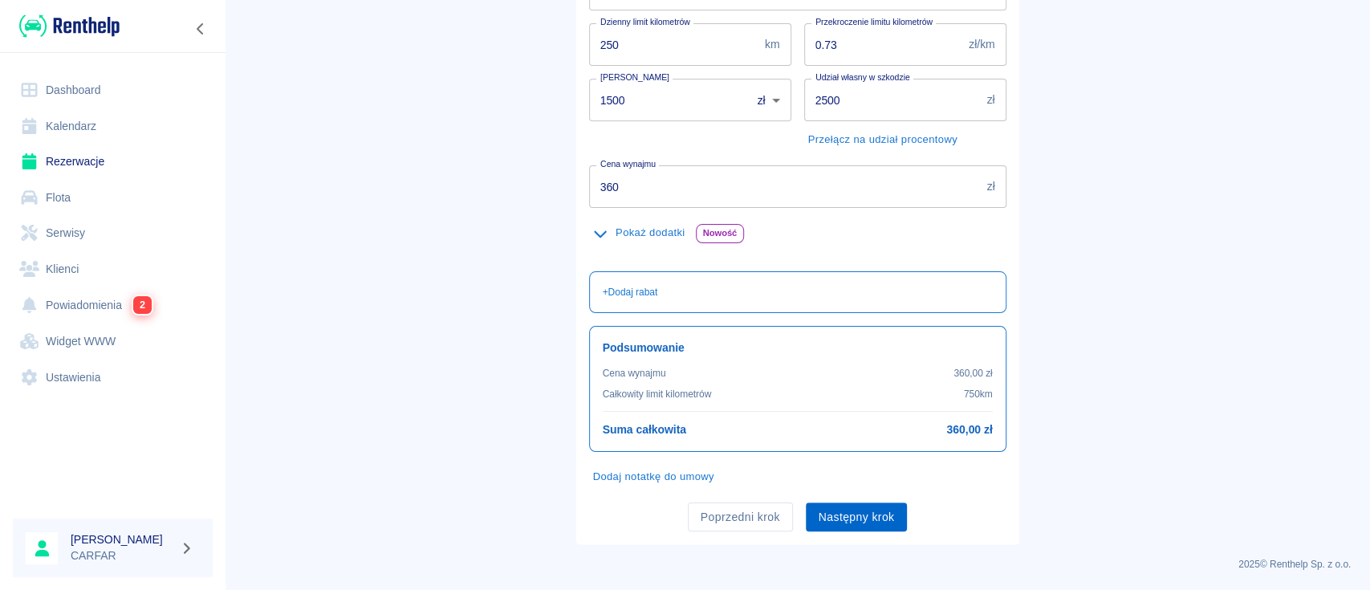
click at [860, 519] on button "Następny krok" at bounding box center [857, 517] width 102 height 30
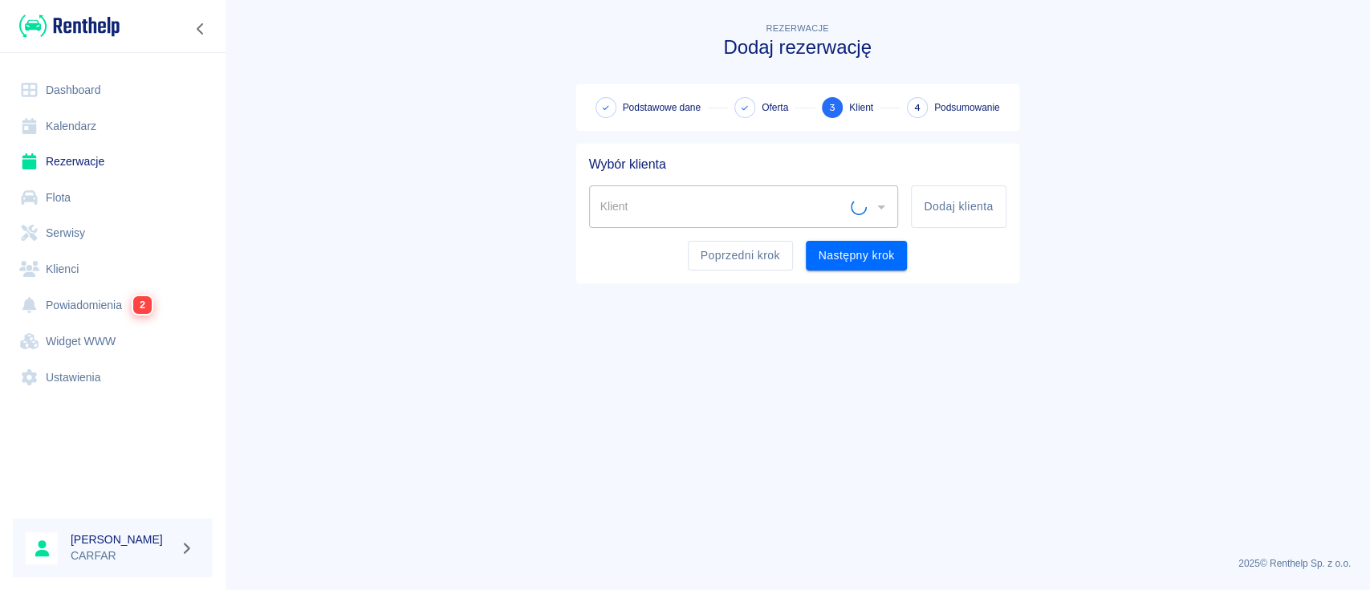
scroll to position [0, 0]
click at [928, 200] on button "Dodaj klienta" at bounding box center [958, 206] width 95 height 43
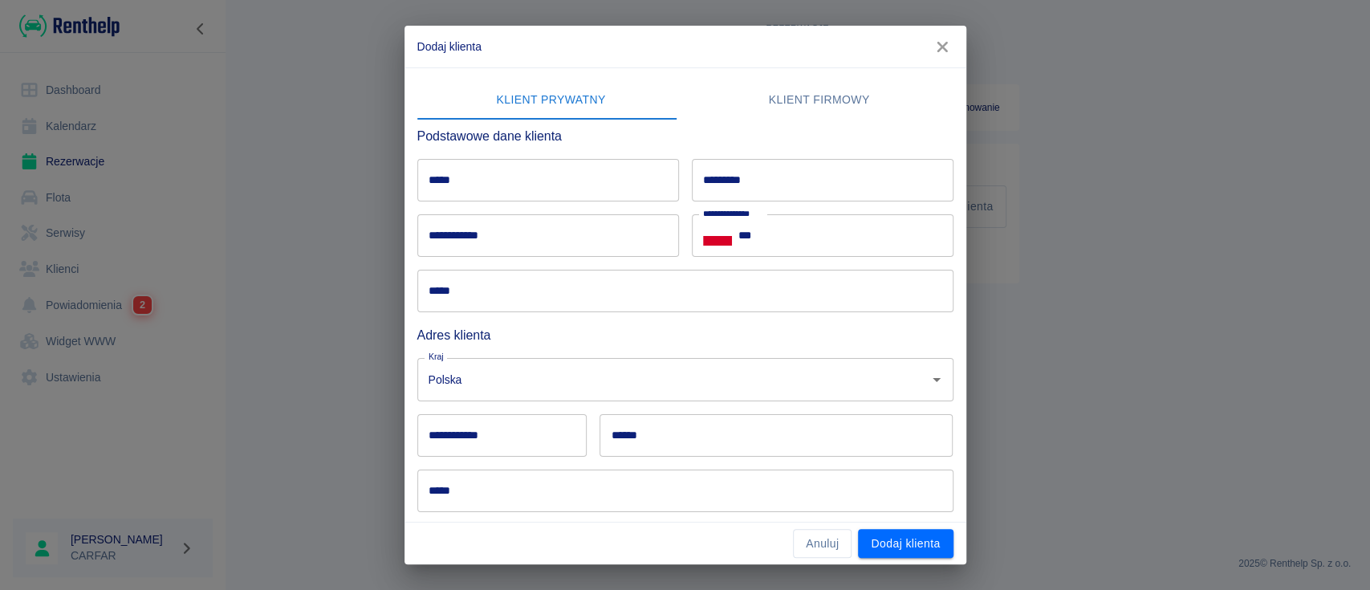
click at [470, 177] on input "*****" at bounding box center [548, 180] width 262 height 43
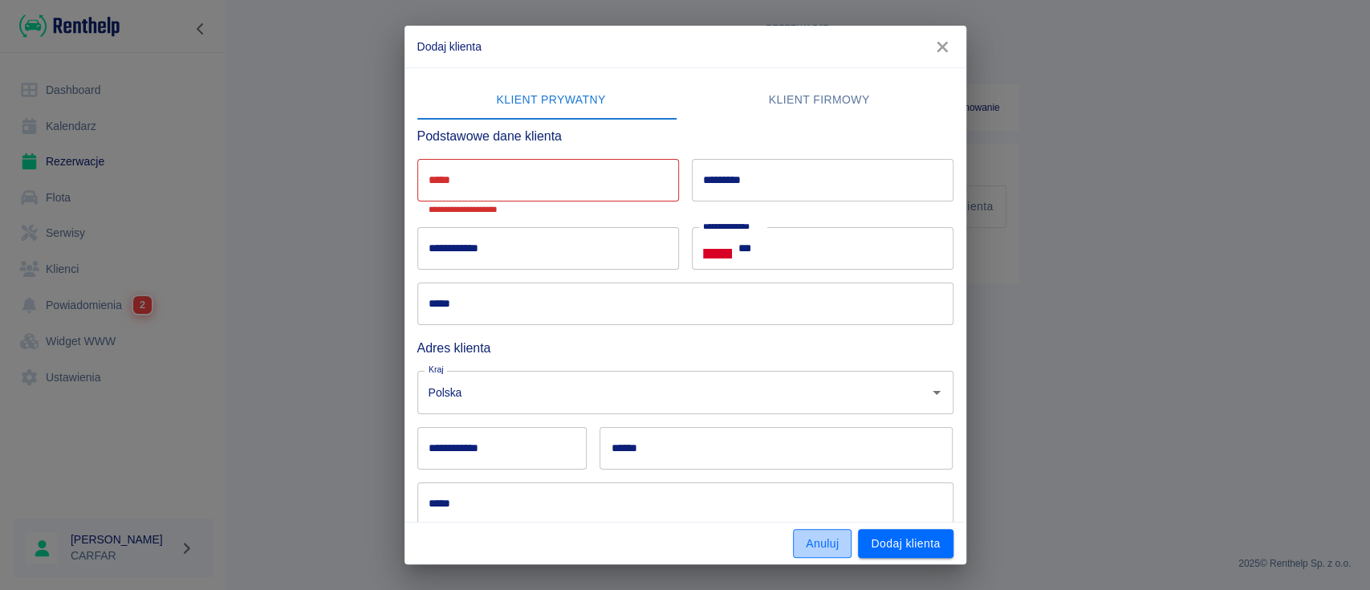
click at [797, 552] on button "Anuluj" at bounding box center [822, 544] width 59 height 30
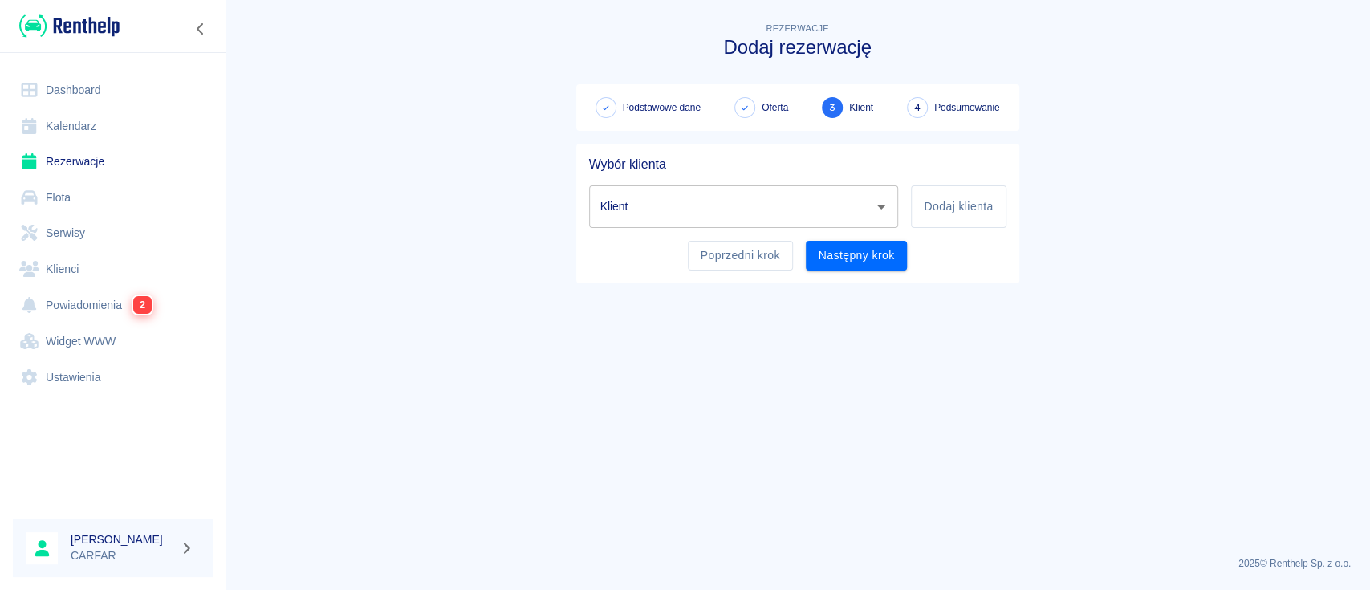
click at [767, 213] on input "Klient" at bounding box center [731, 207] width 271 height 28
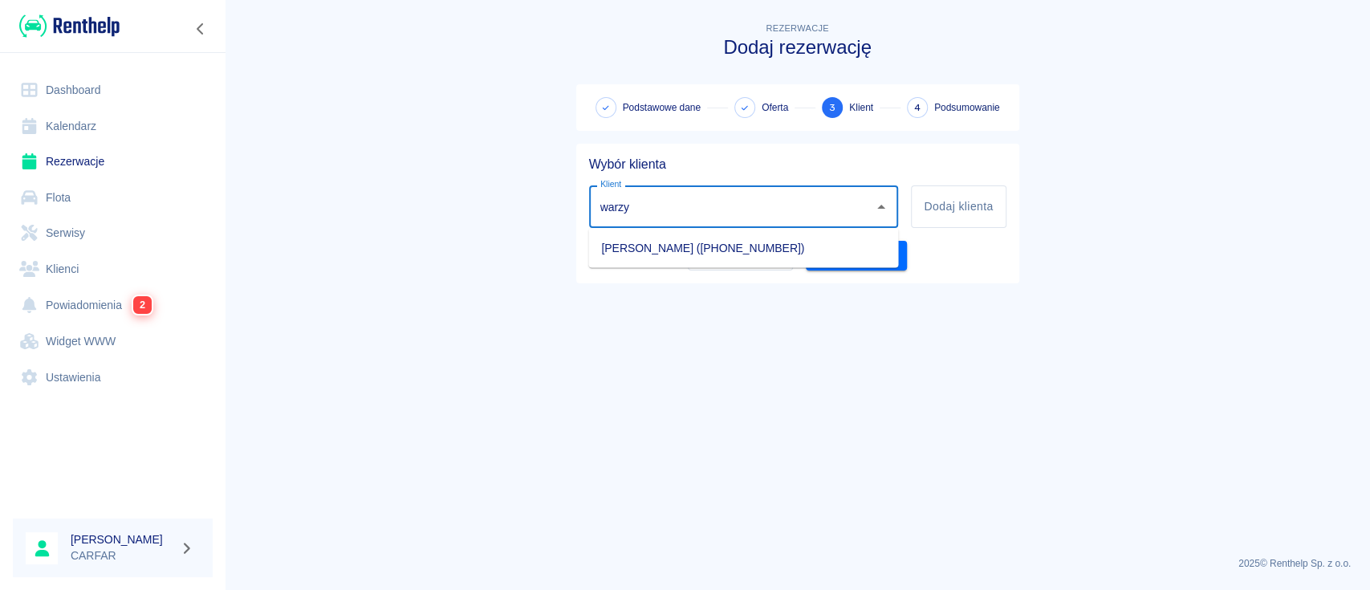
click at [773, 248] on li "[PERSON_NAME] ([PHONE_NUMBER])" at bounding box center [743, 247] width 310 height 26
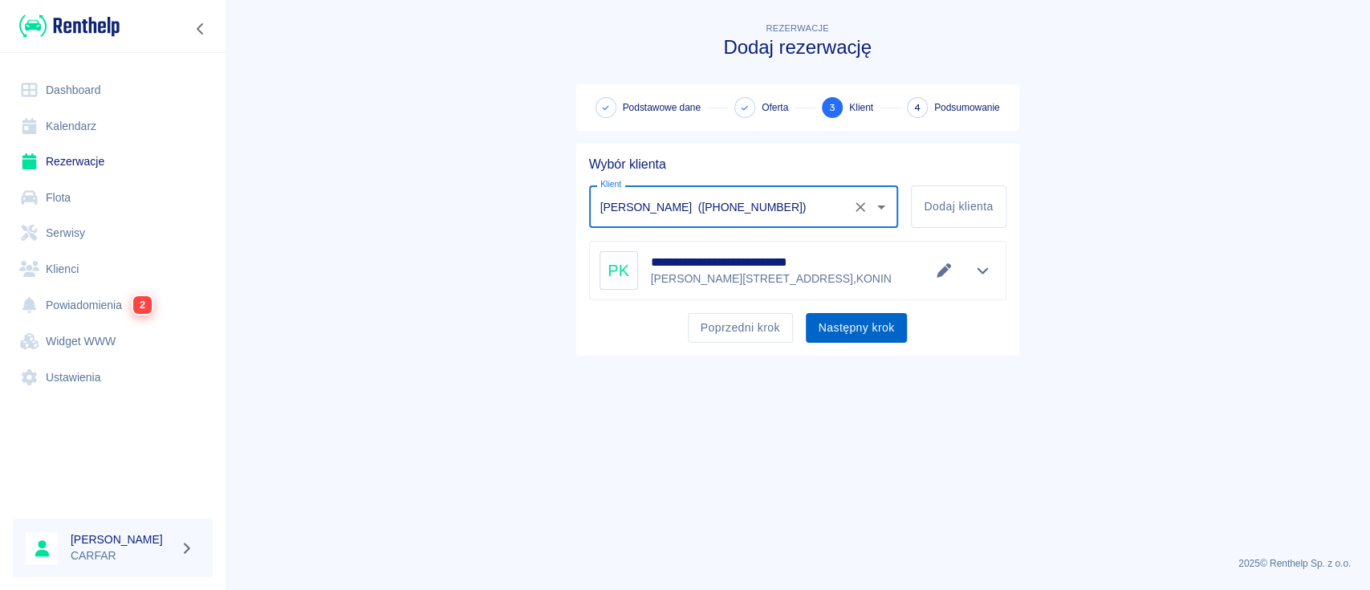
type input "[PERSON_NAME] ([PHONE_NUMBER])"
click at [873, 323] on button "Następny krok" at bounding box center [857, 328] width 102 height 30
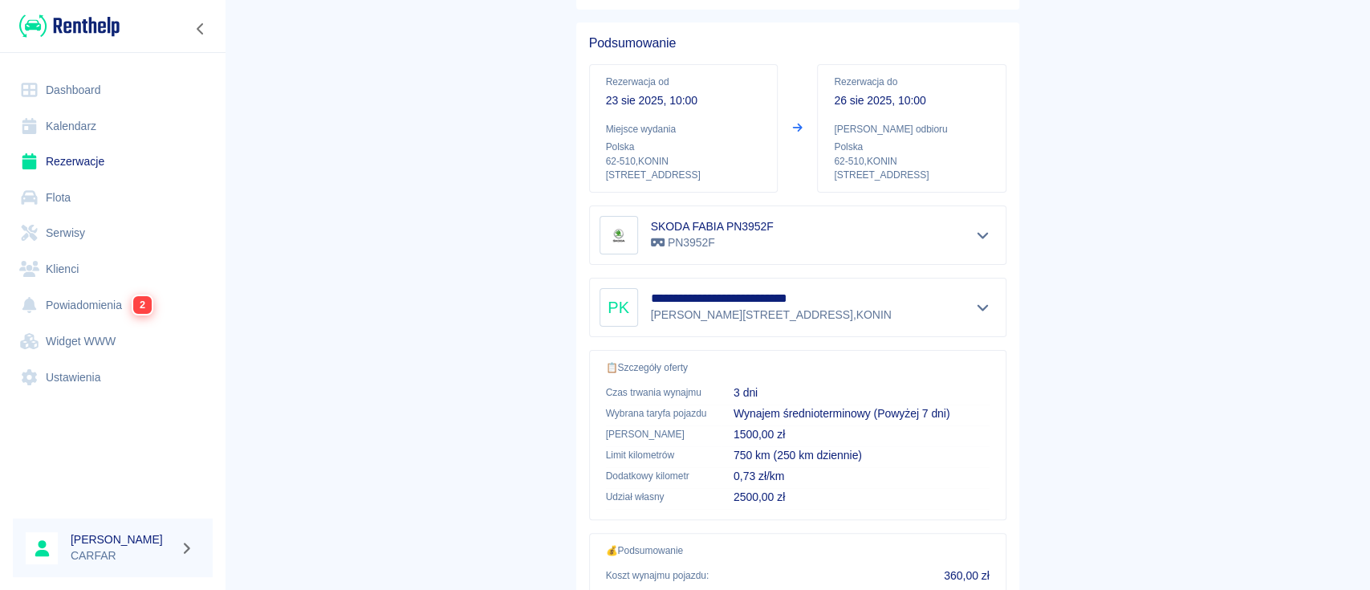
scroll to position [275, 0]
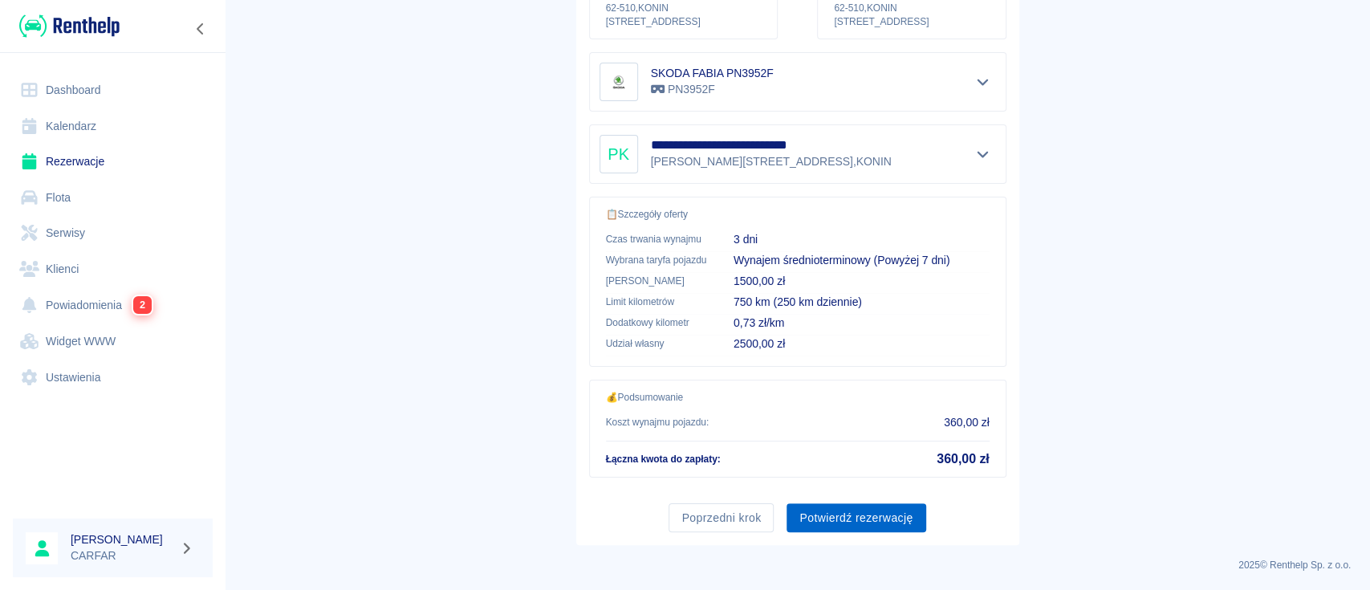
click at [894, 511] on button "Potwierdź rezerwację" at bounding box center [856, 518] width 139 height 30
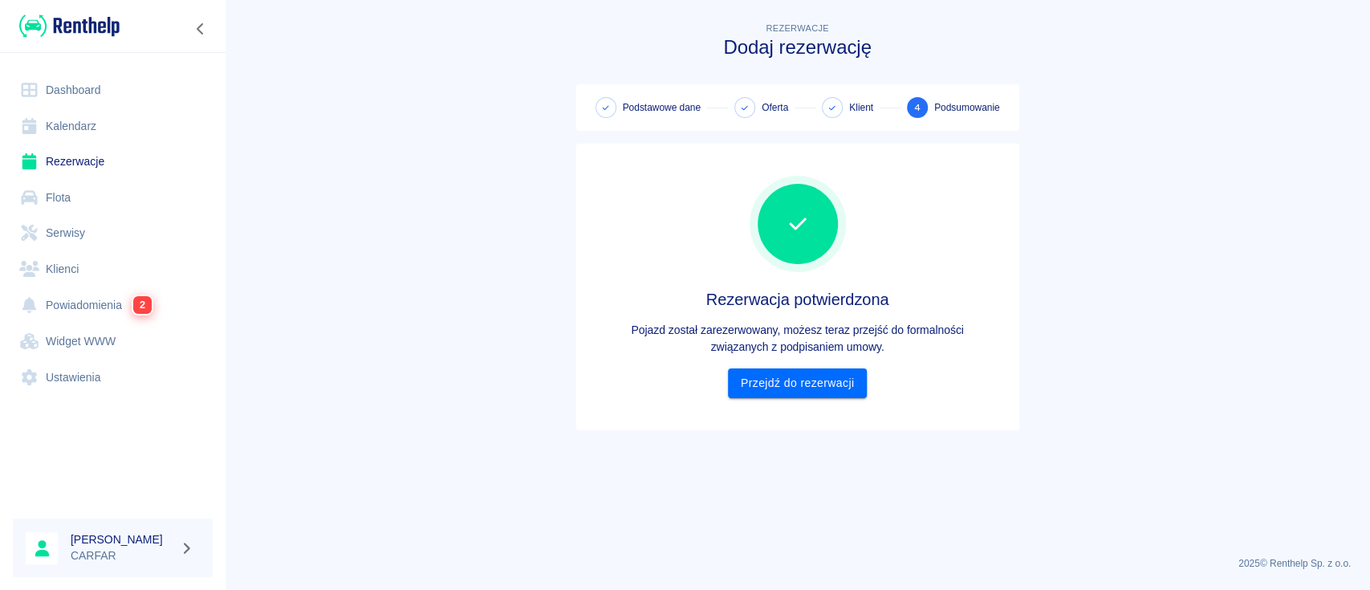
scroll to position [0, 0]
click at [831, 384] on link "Przejdź do rezerwacji" at bounding box center [797, 383] width 139 height 30
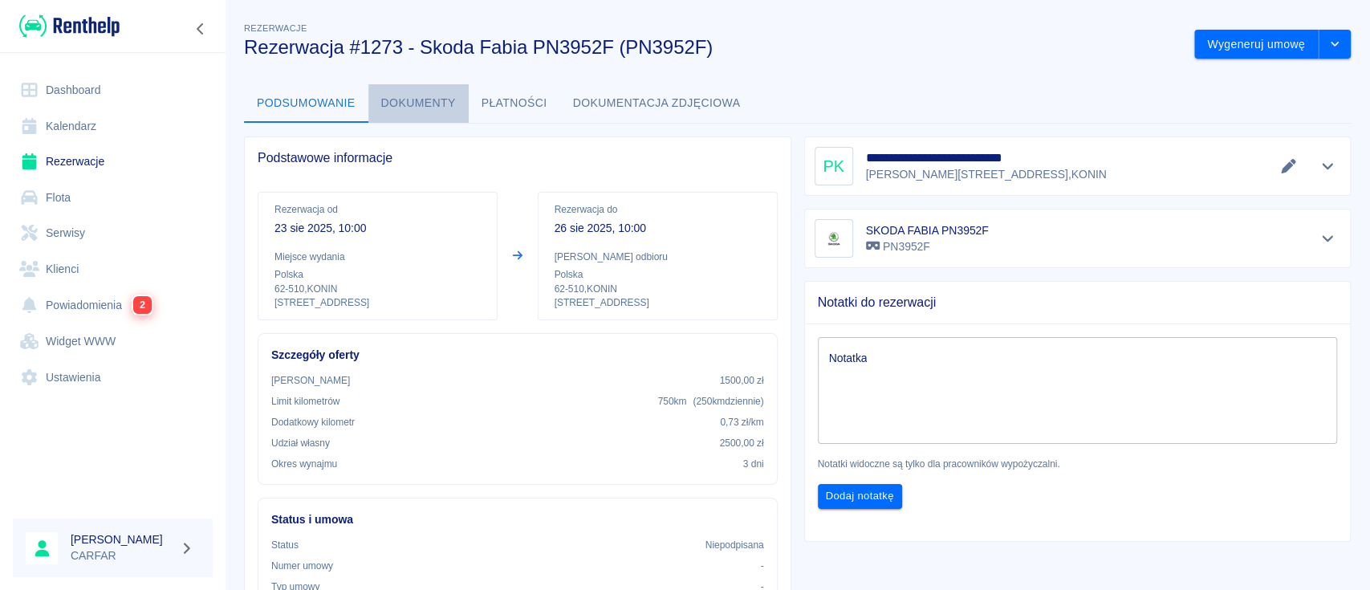
click at [404, 112] on button "Dokumenty" at bounding box center [418, 103] width 100 height 39
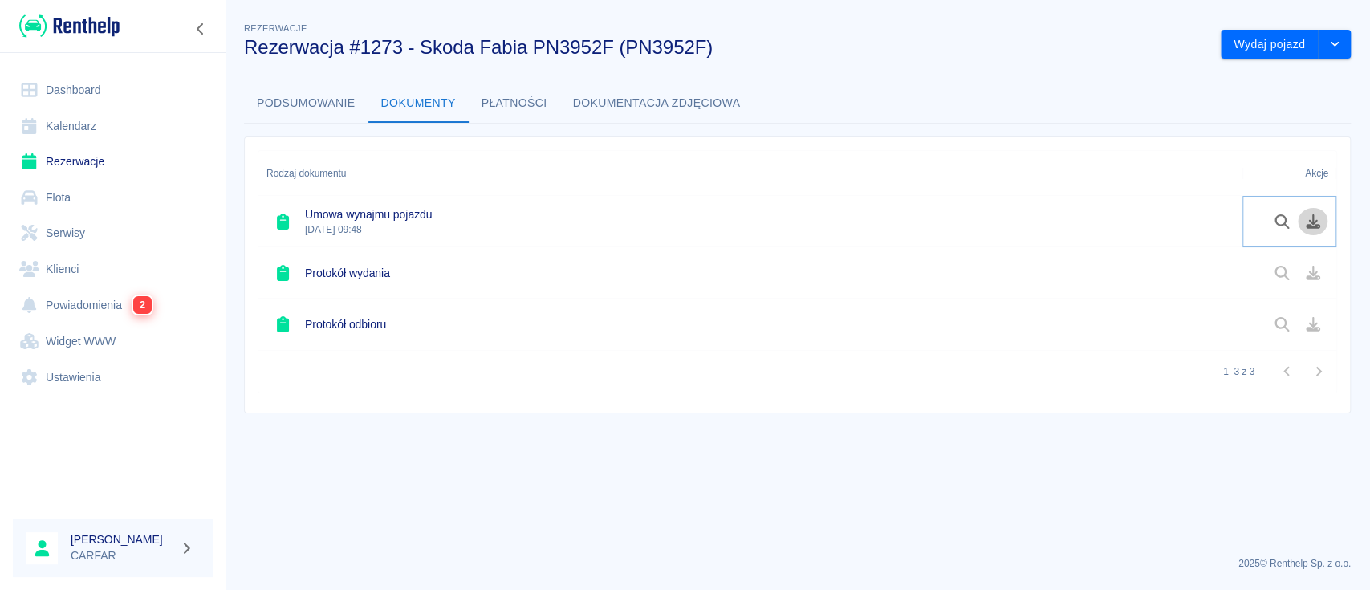
click at [1320, 223] on icon "Pobierz dokument" at bounding box center [1313, 221] width 18 height 14
click at [301, 87] on button "Podsumowanie" at bounding box center [306, 103] width 124 height 39
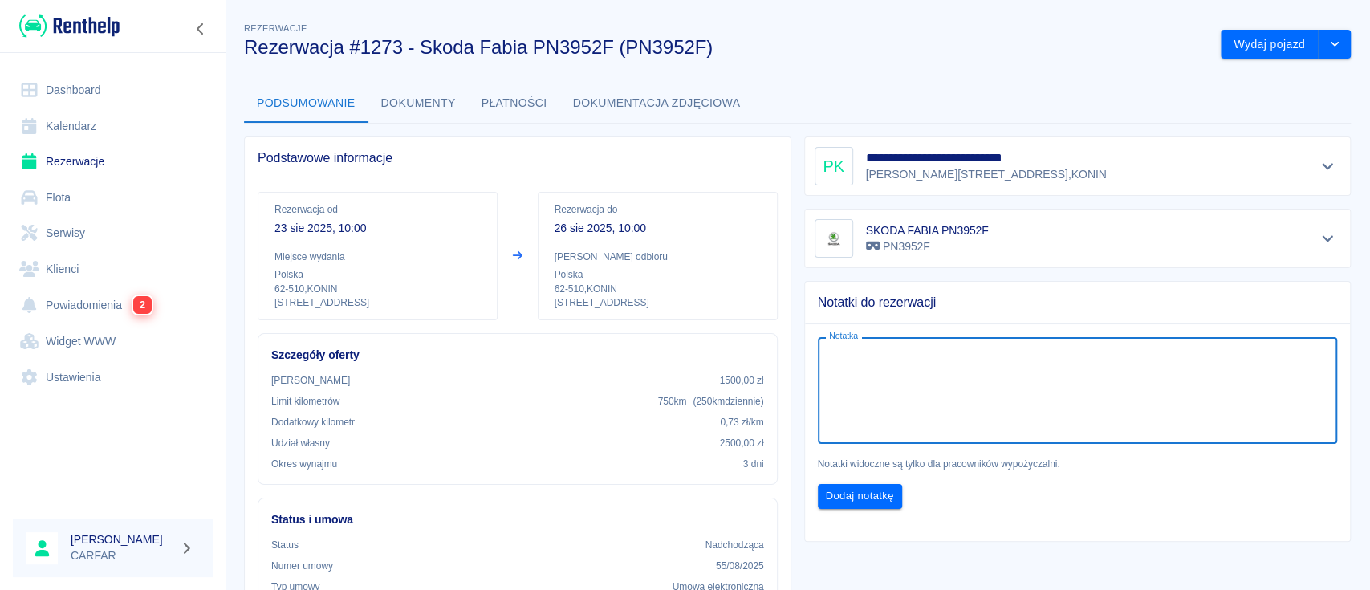
click at [1009, 369] on textarea "Notatka" at bounding box center [1078, 391] width 498 height 80
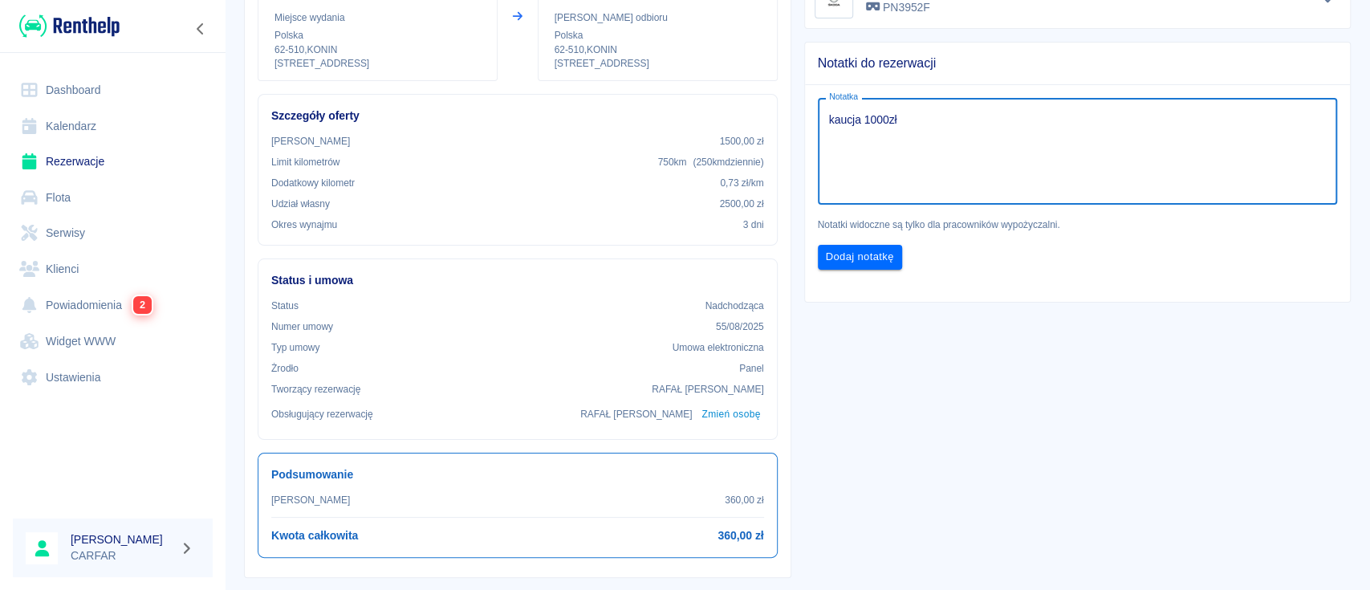
scroll to position [321, 0]
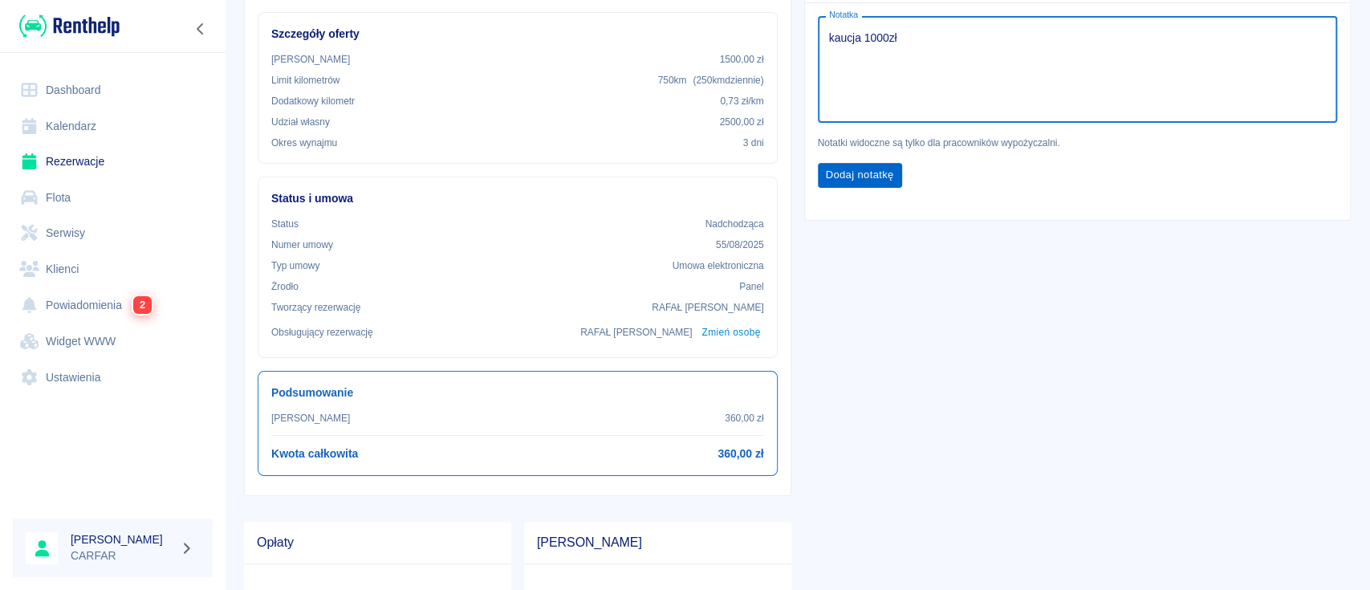
type textarea "kaucja 1000zł"
click at [844, 165] on button "Dodaj notatkę" at bounding box center [860, 175] width 84 height 25
